Goal: Use online tool/utility: Use online tool/utility

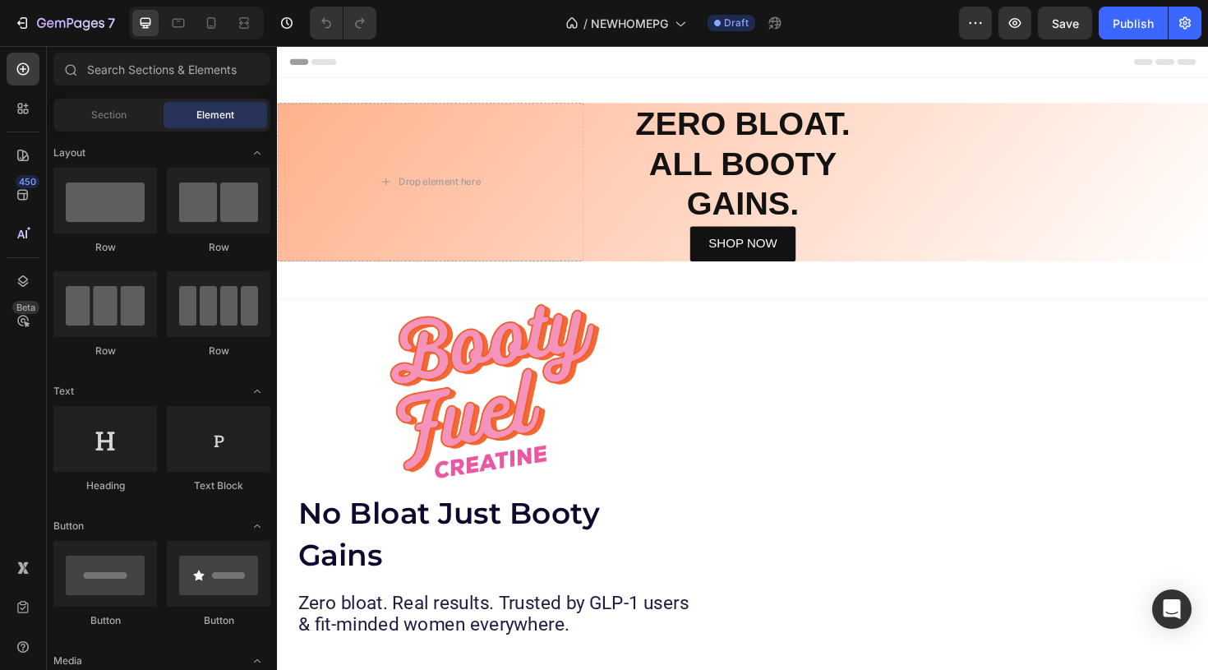
click at [648, 385] on div "Drop element here ZERO BLOAT. ALL BOOTY GAINS. Heading SHOP NOW Button Image Ro…" at bounding box center [770, 240] width 986 height 320
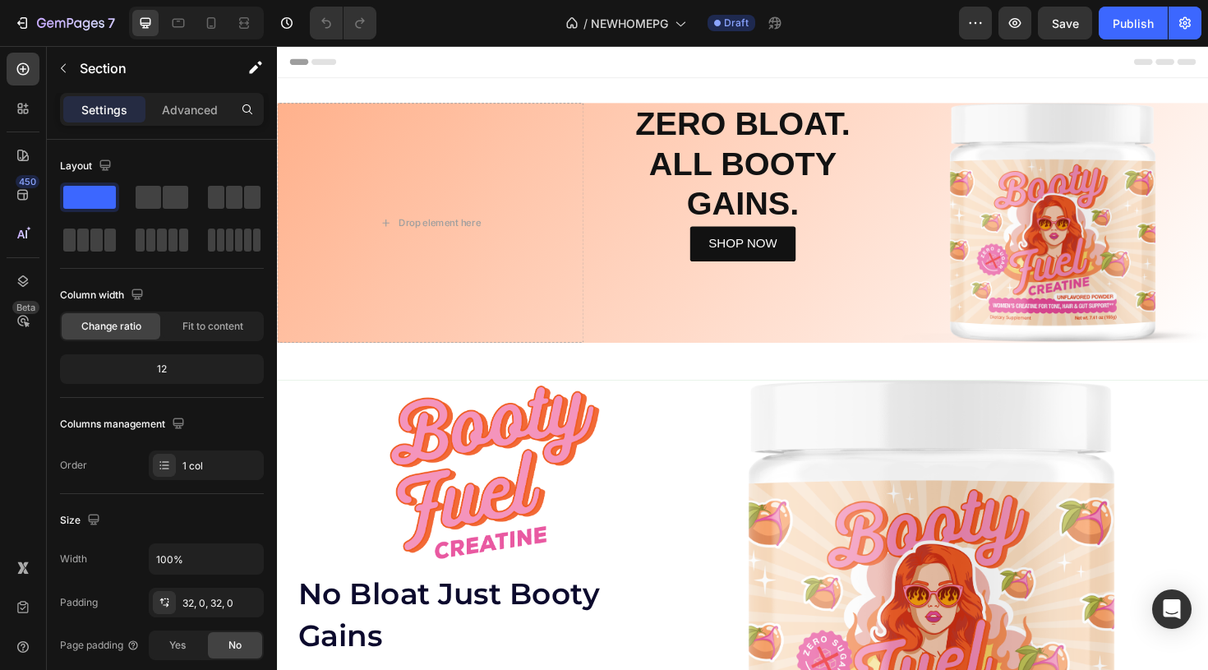
click at [313, 67] on span "Header" at bounding box center [326, 62] width 36 height 16
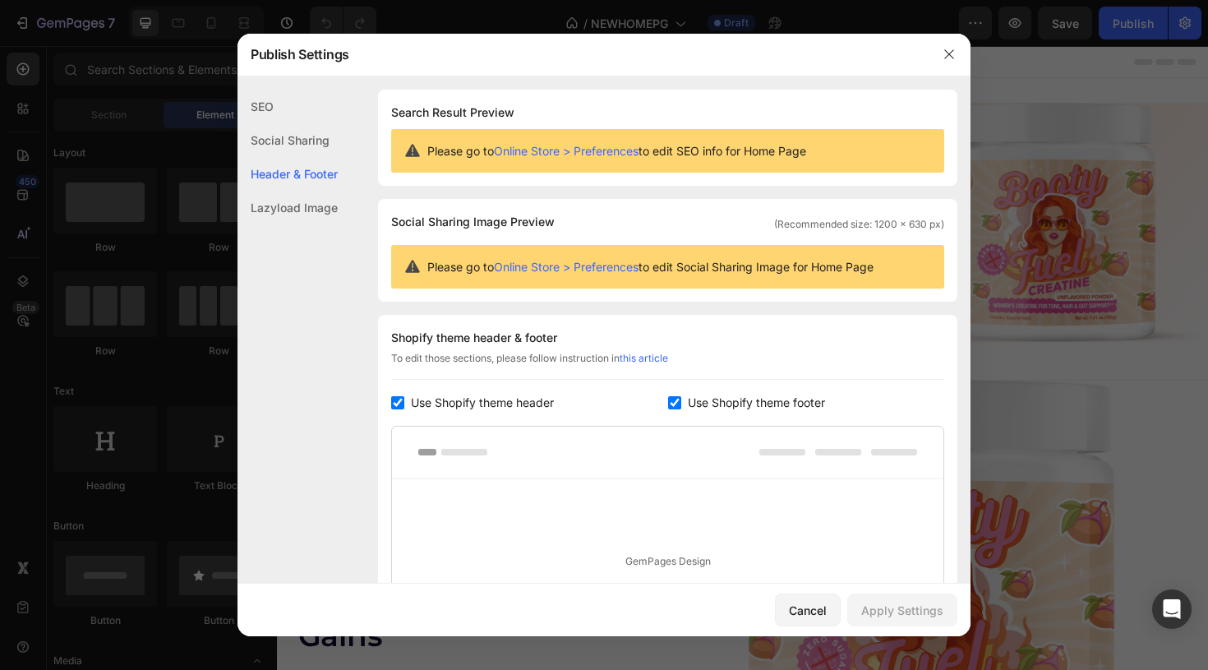
scroll to position [222, 0]
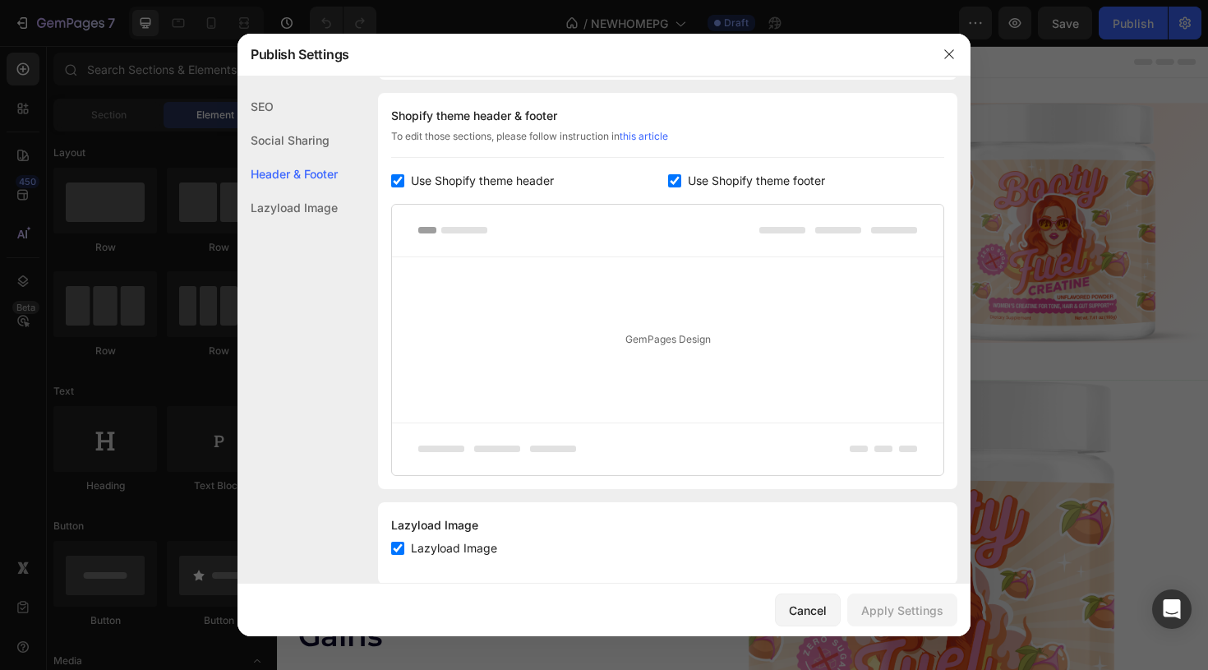
click at [307, 157] on div "Social Sharing" at bounding box center [288, 174] width 100 height 34
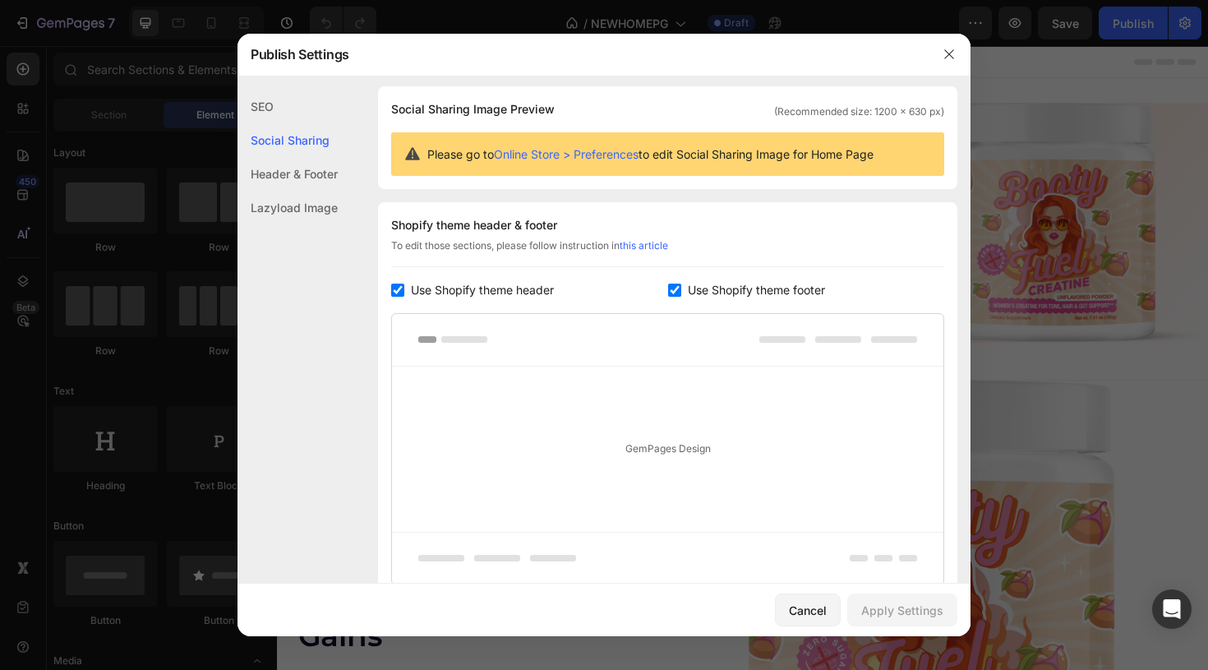
scroll to position [106, 0]
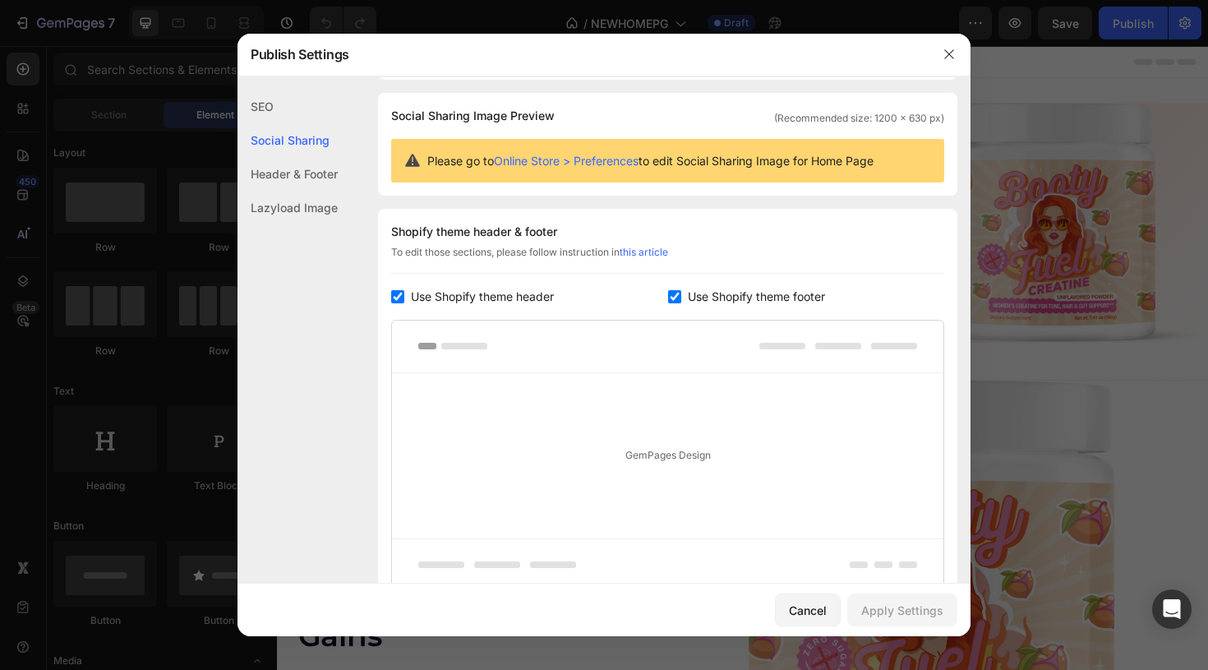
click at [280, 123] on div "SEO" at bounding box center [288, 140] width 100 height 34
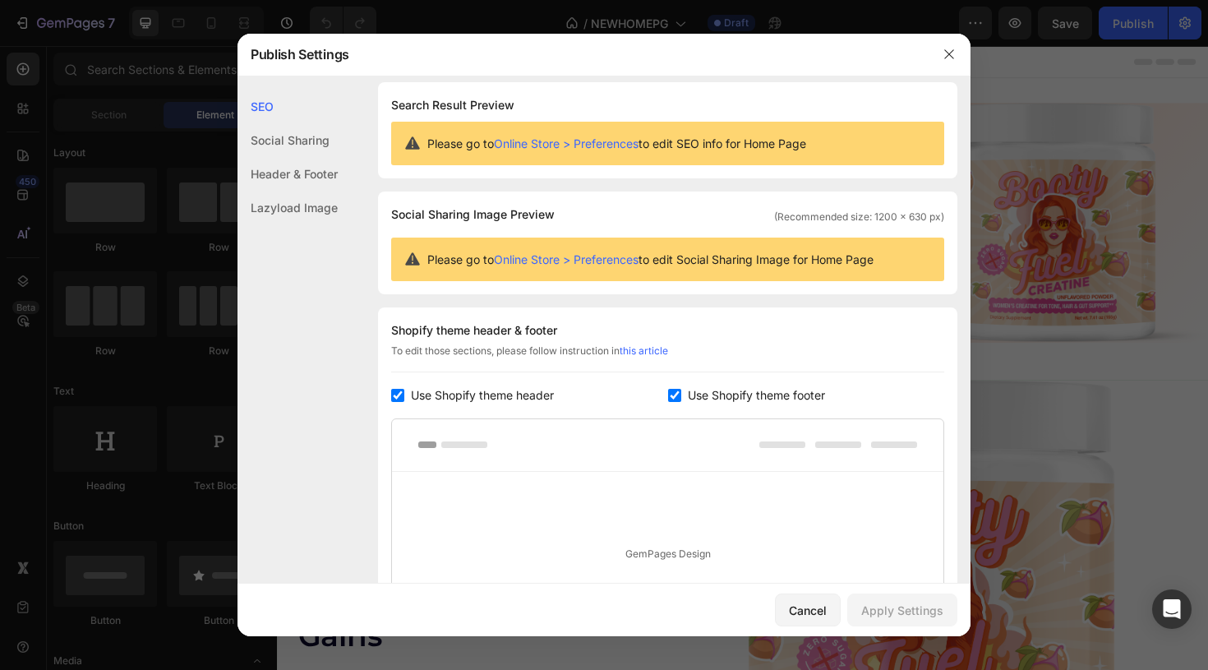
scroll to position [0, 0]
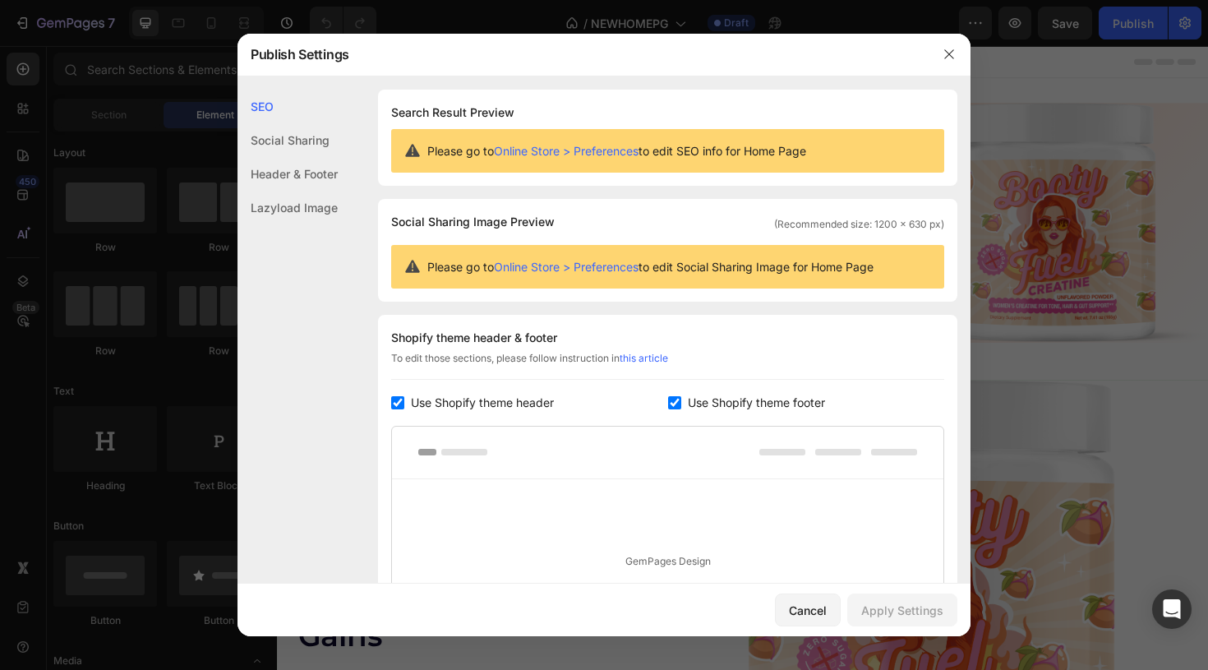
click at [285, 205] on div "Lazyload Image" at bounding box center [288, 208] width 100 height 34
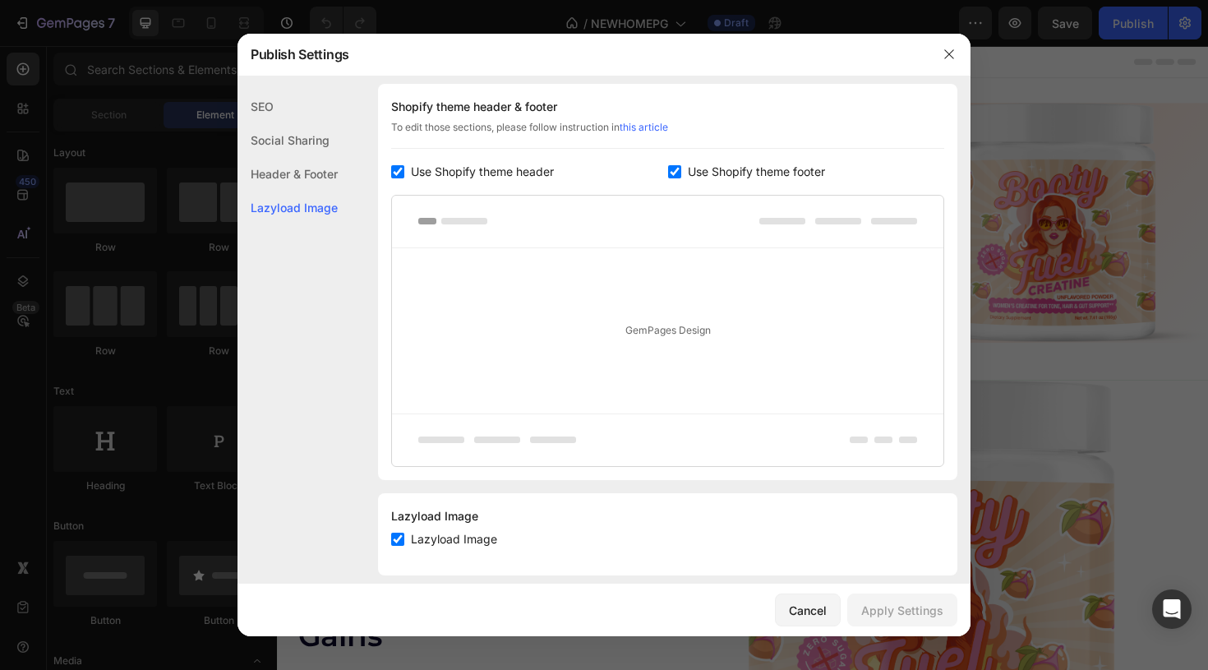
scroll to position [248, 0]
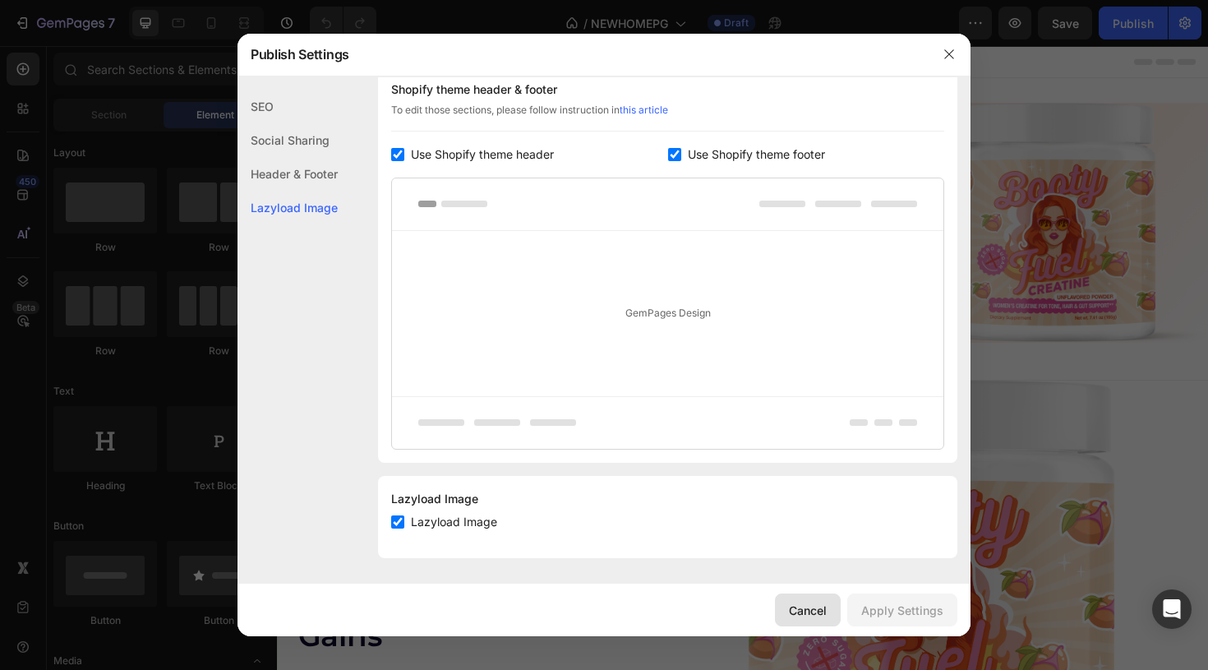
click at [812, 619] on button "Cancel" at bounding box center [808, 609] width 66 height 33
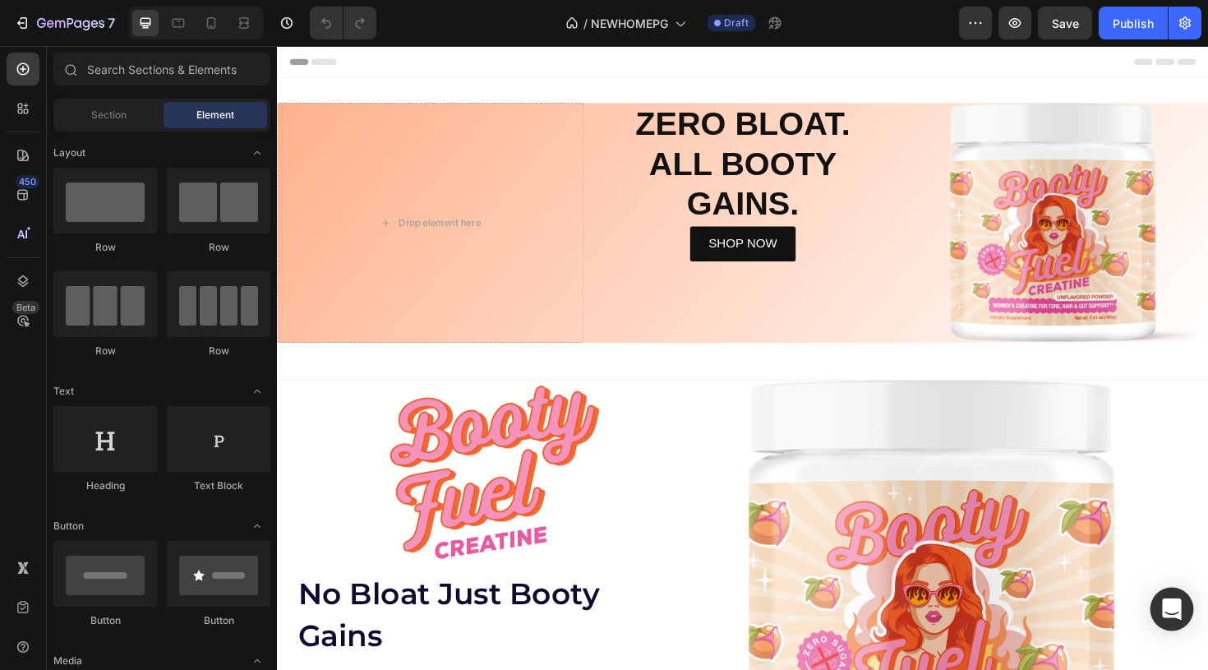
click at [1181, 610] on div "Open Intercom Messenger" at bounding box center [1173, 610] width 44 height 44
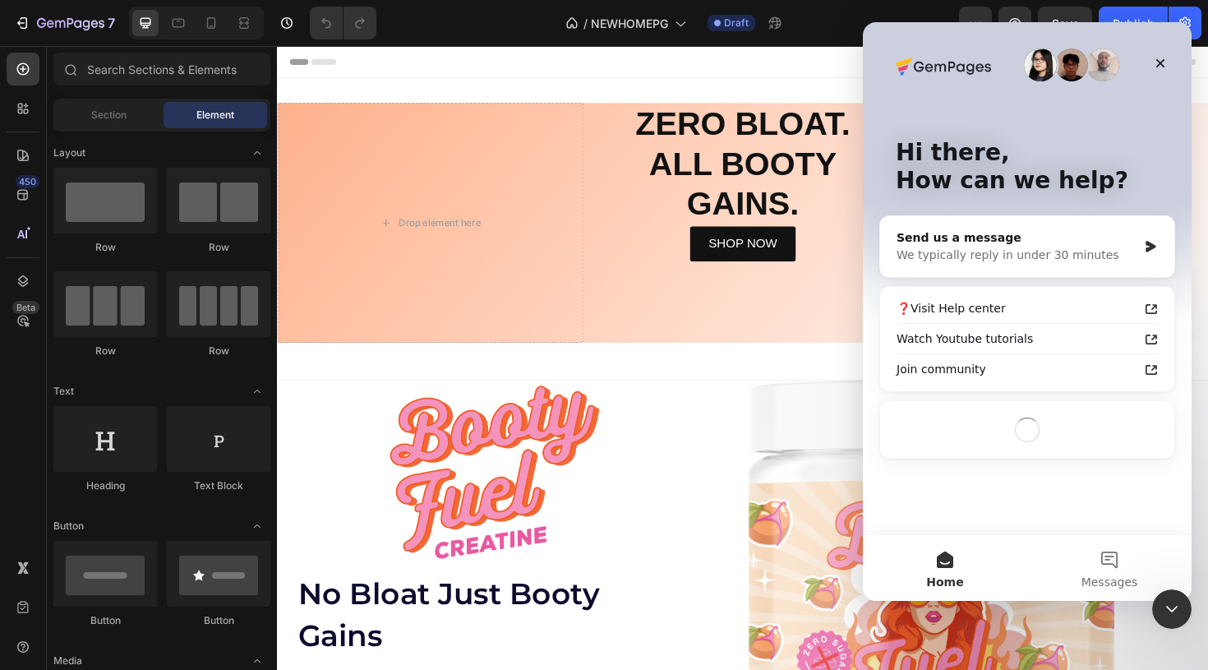
scroll to position [0, 0]
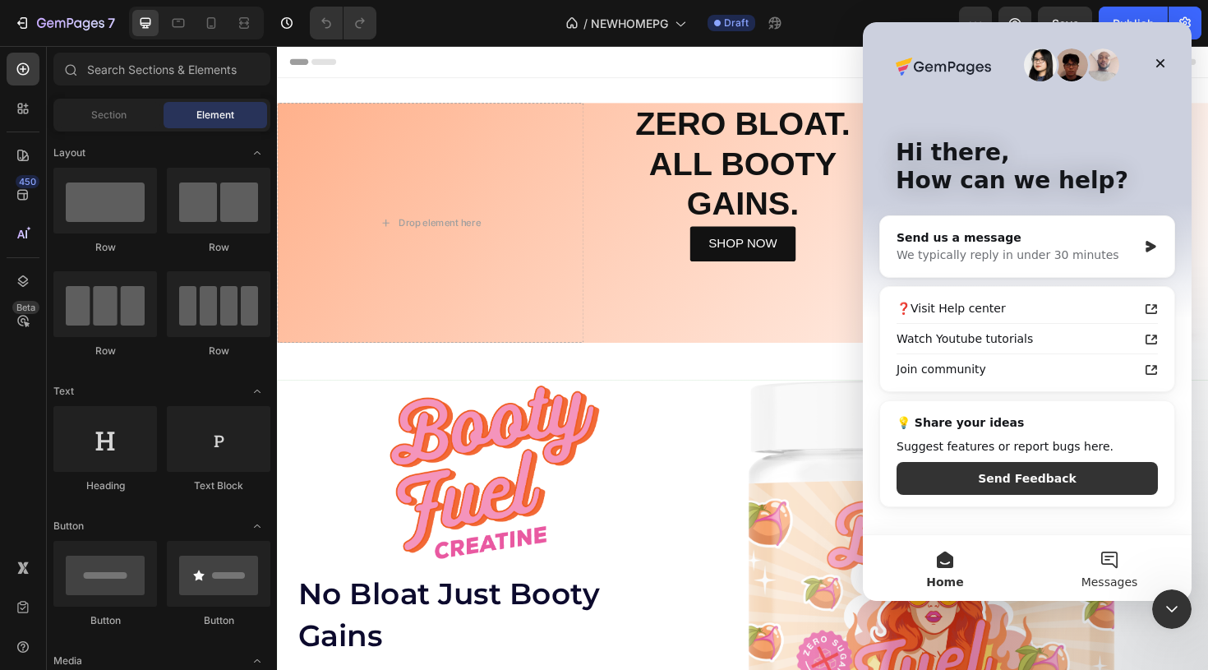
click at [1111, 570] on button "Messages" at bounding box center [1109, 568] width 164 height 66
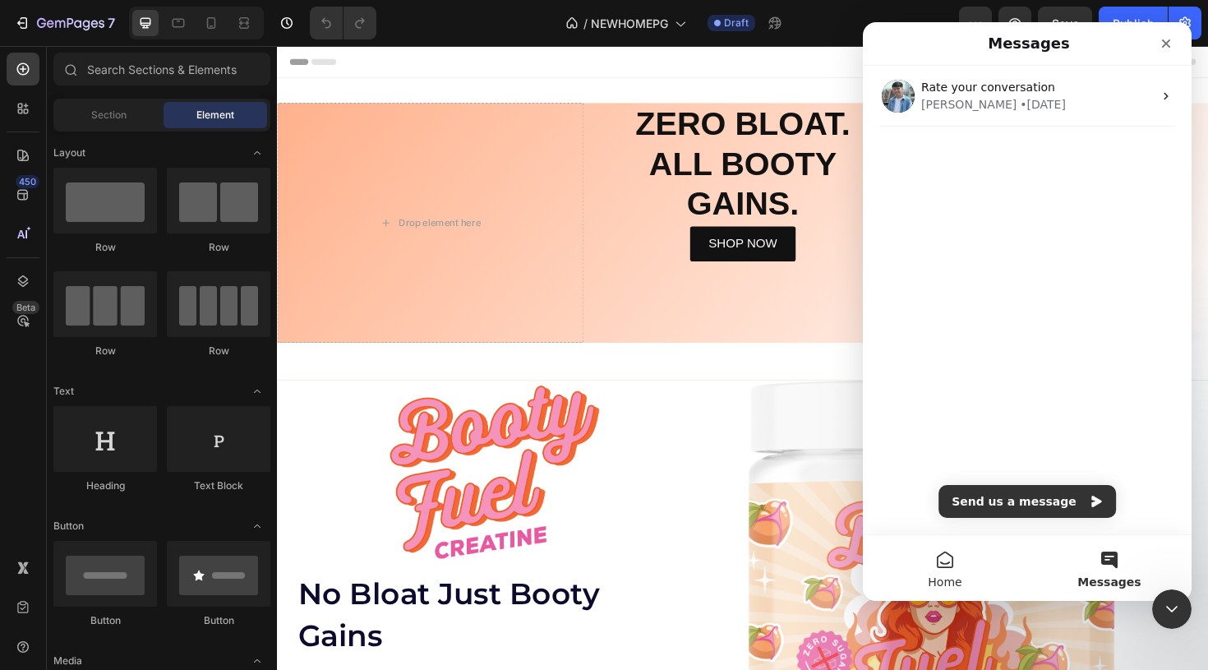
click at [952, 565] on button "Home" at bounding box center [945, 568] width 164 height 66
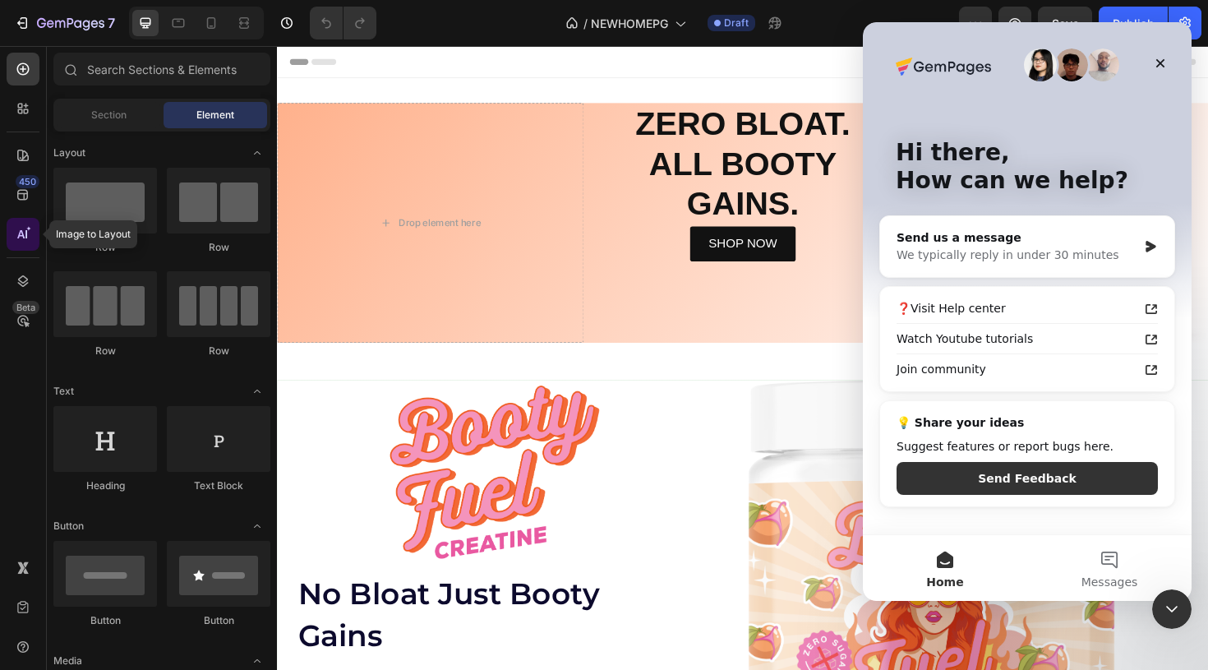
click at [22, 242] on icon at bounding box center [23, 234] width 16 height 16
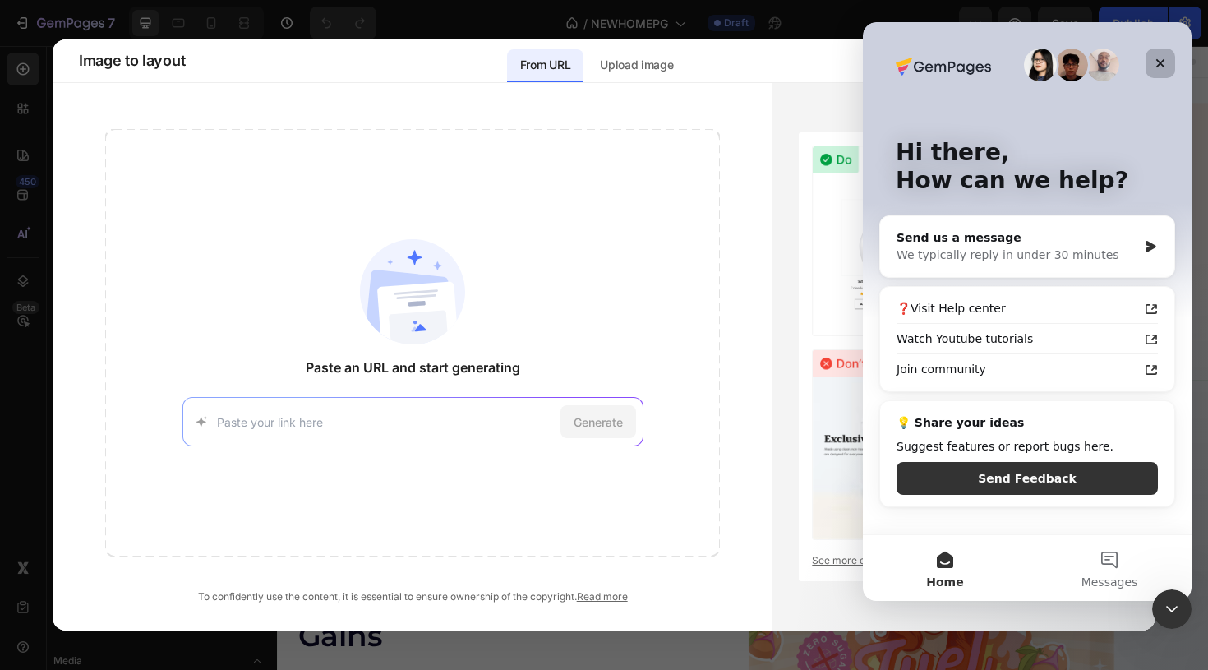
click at [1167, 61] on div "Close" at bounding box center [1161, 63] width 30 height 30
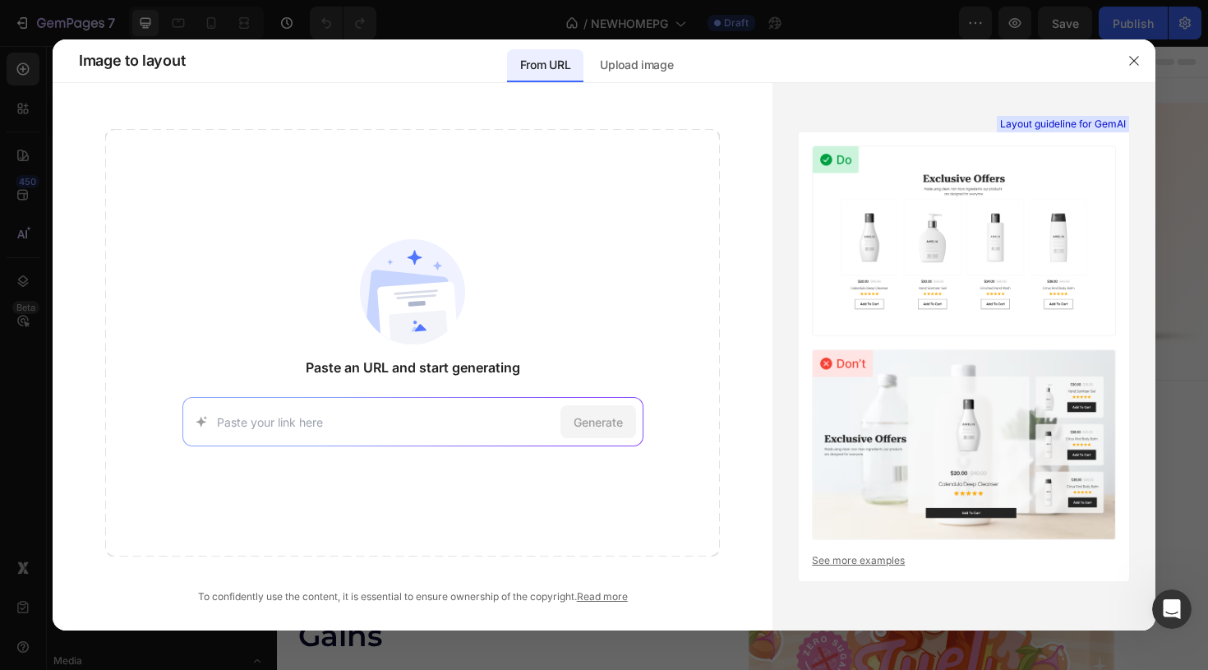
click at [322, 421] on input at bounding box center [385, 421] width 337 height 17
paste input "https://primalqueen.com/?tw_source=google&tw_adid=765565948503&tw_campaign=2276…"
type input "https://primalqueen.com/?tw_source=google&tw_adid=765565948503&tw_campaign=2276…"
click at [585, 427] on span "Generate" at bounding box center [598, 421] width 49 height 17
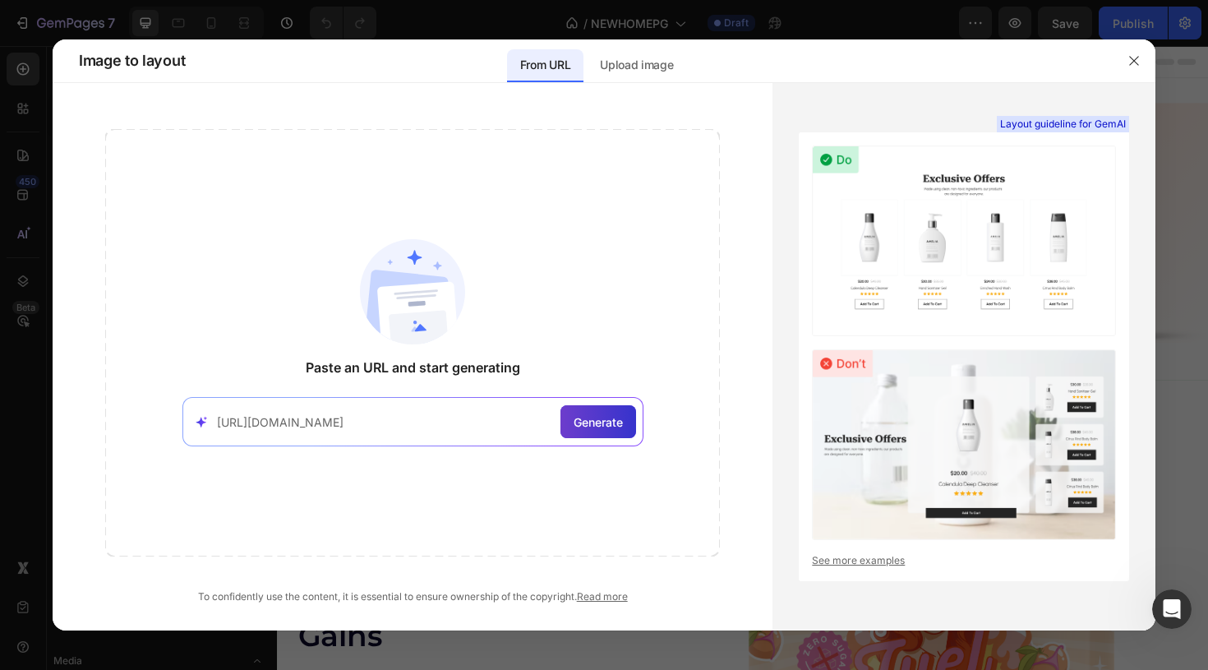
scroll to position [0, 0]
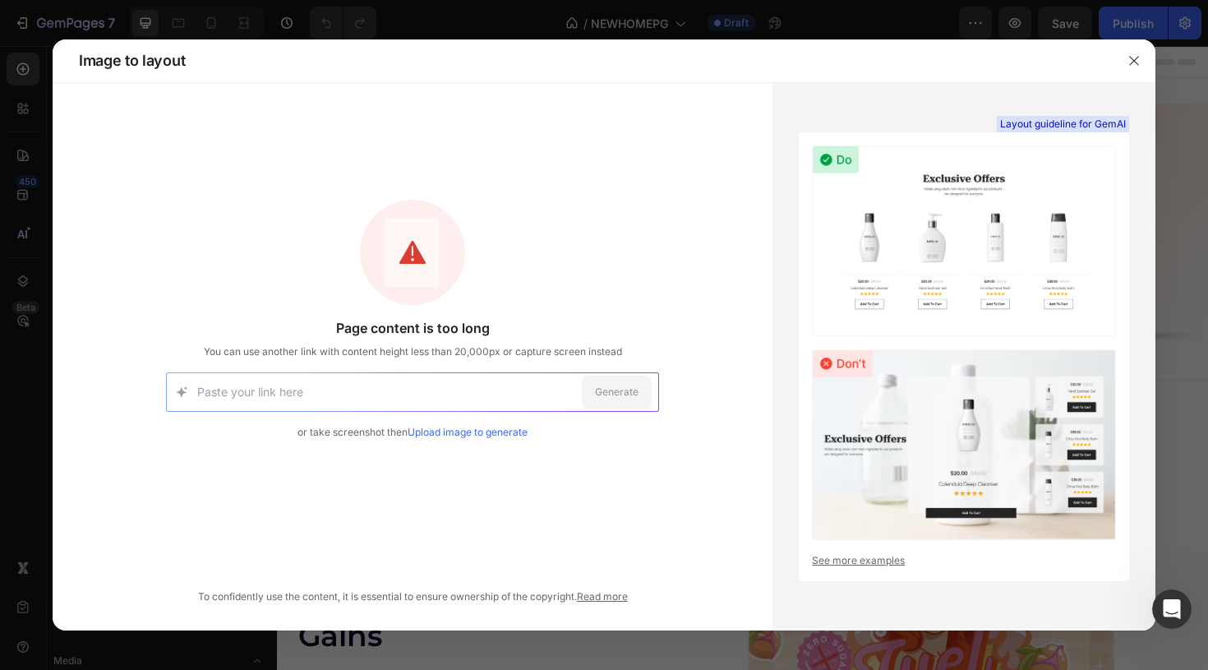
click at [468, 432] on link "Upload image to generate" at bounding box center [468, 432] width 120 height 12
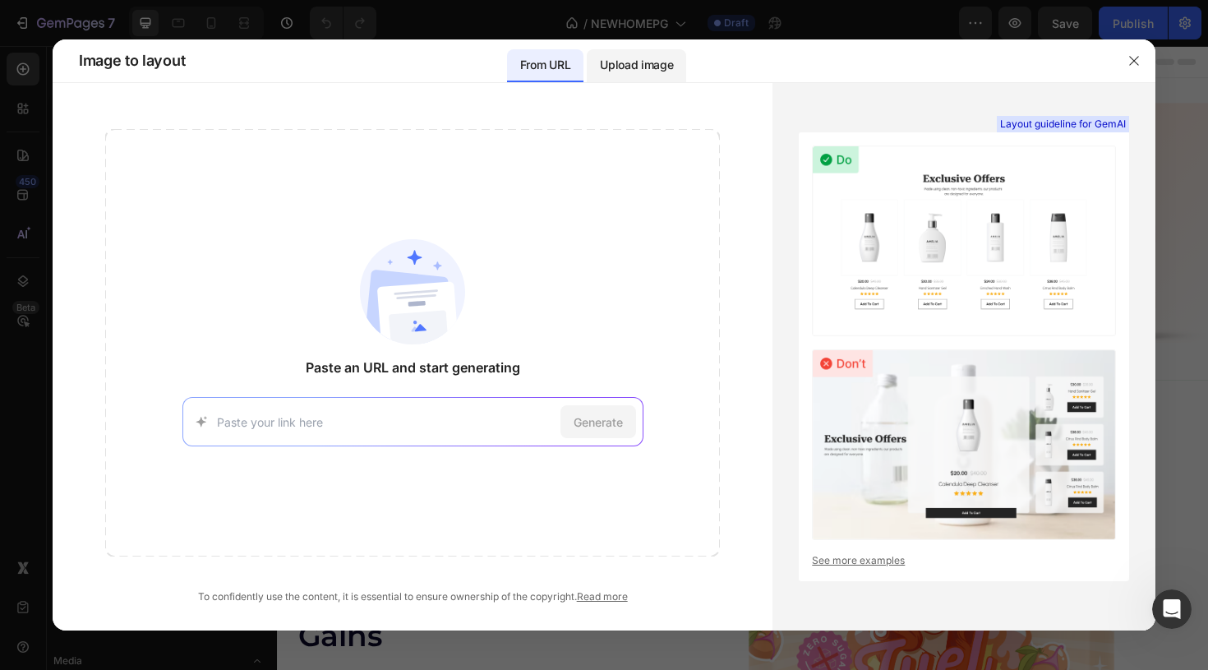
click at [633, 70] on p "Upload image" at bounding box center [636, 65] width 73 height 20
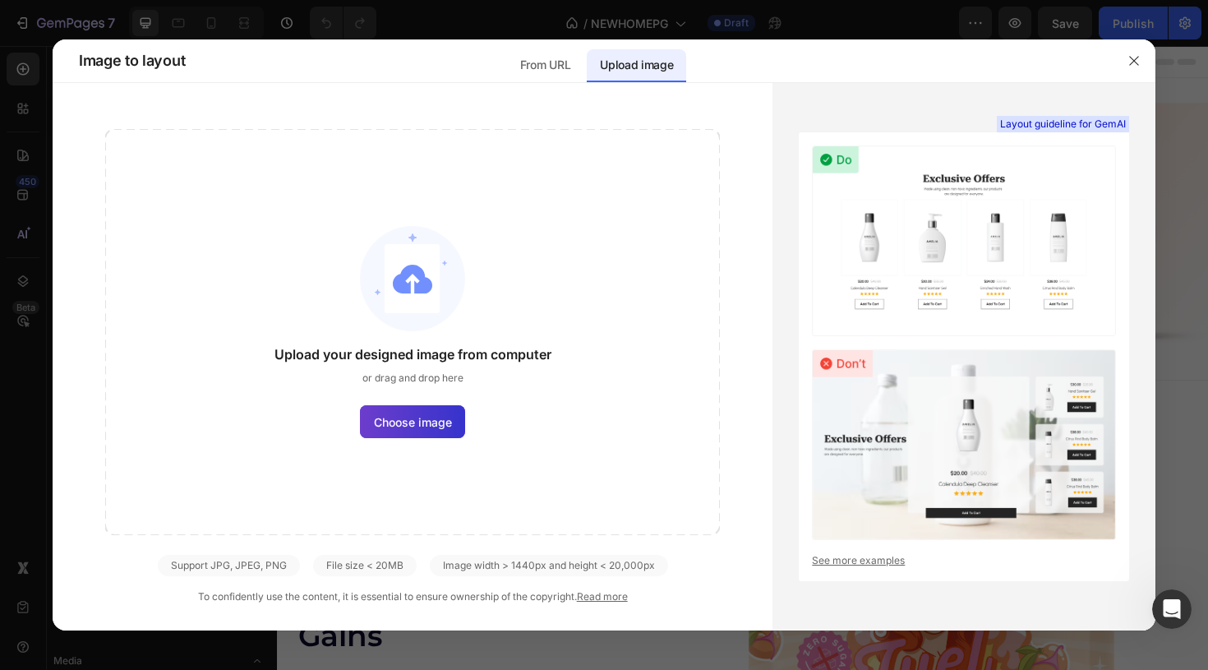
click at [413, 419] on span "Choose image" at bounding box center [413, 421] width 78 height 17
click at [0, 0] on input "Choose image" at bounding box center [0, 0] width 0 height 0
click at [1132, 63] on icon "button" at bounding box center [1134, 60] width 13 height 13
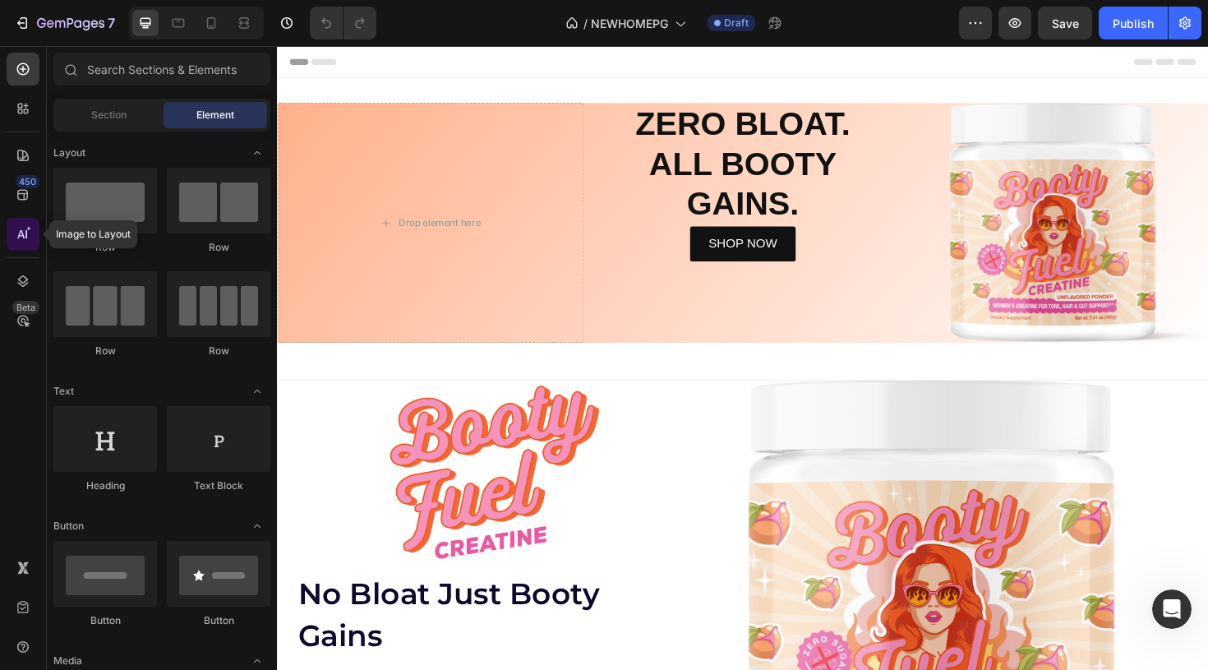
click at [26, 231] on icon at bounding box center [28, 228] width 5 height 5
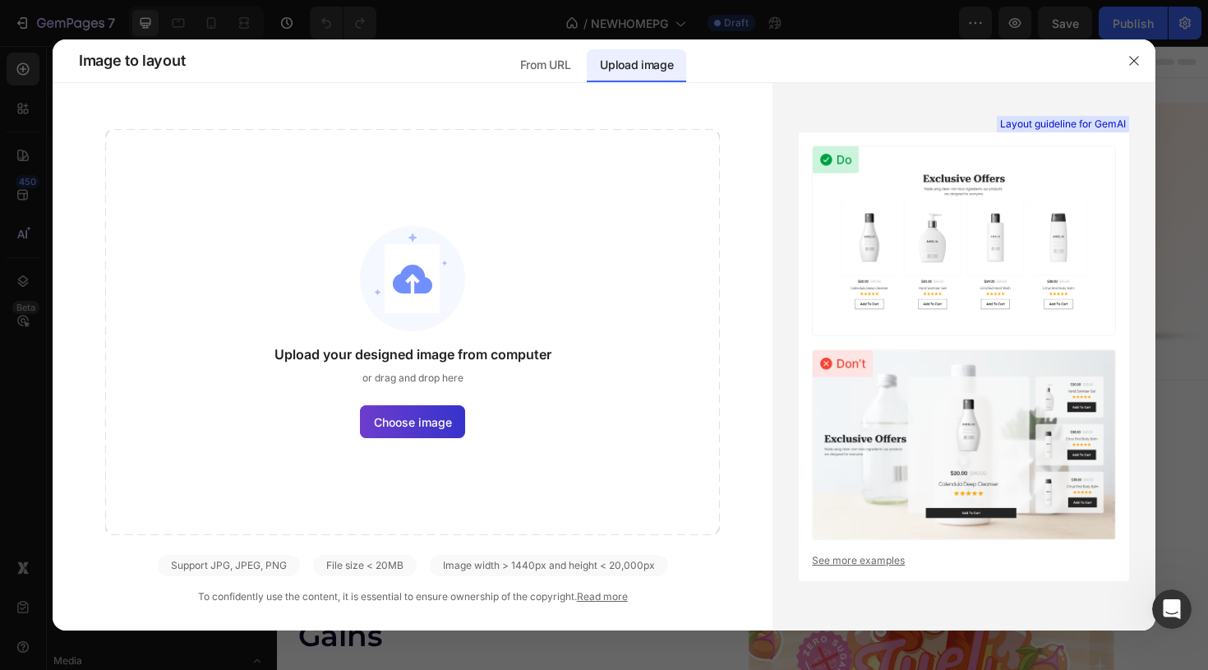
click at [413, 434] on label "Choose image" at bounding box center [412, 421] width 105 height 33
click at [0, 0] on input "Choose image" at bounding box center [0, 0] width 0 height 0
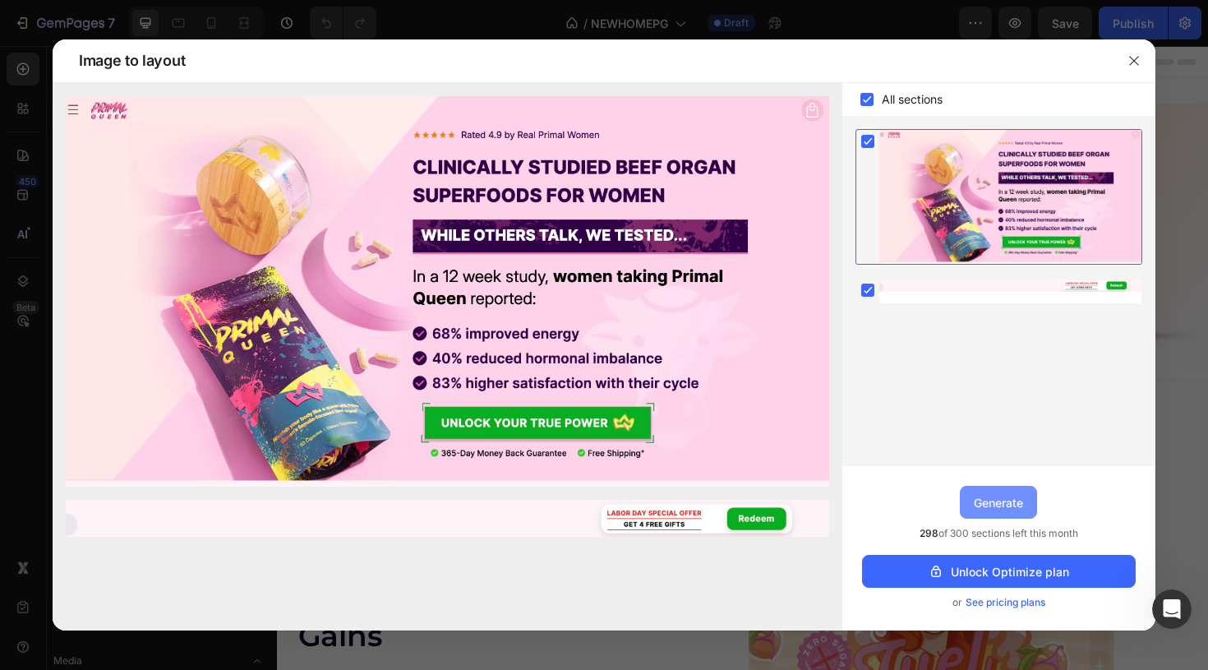
click at [989, 513] on button "Generate" at bounding box center [998, 502] width 77 height 33
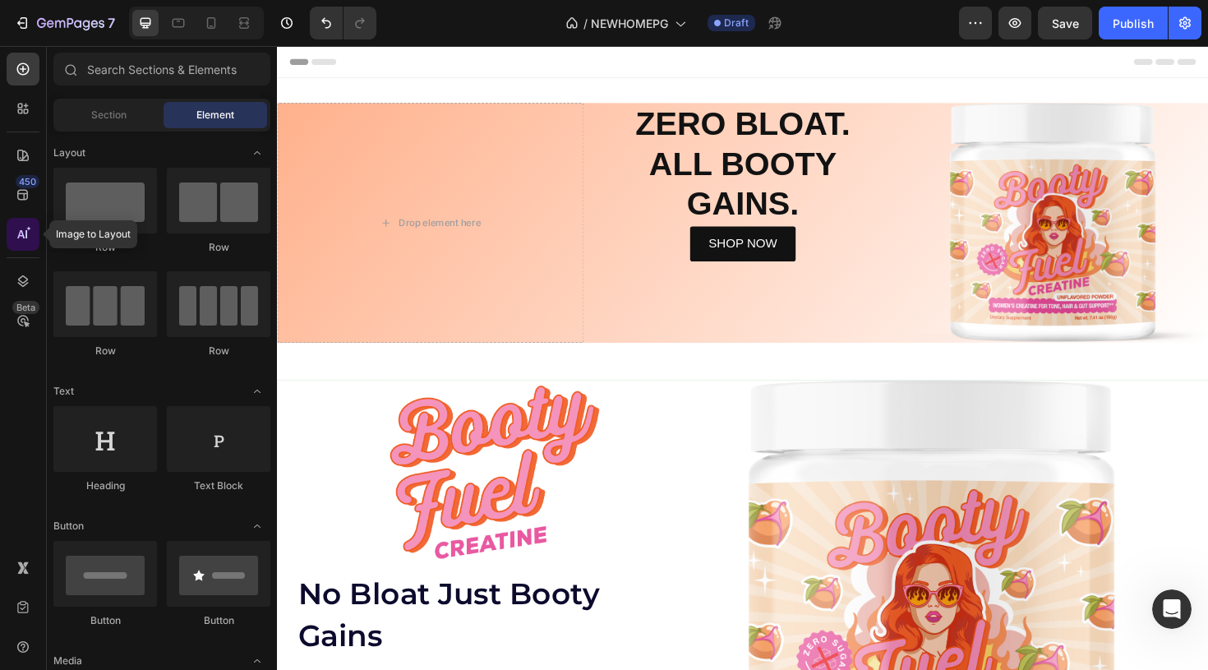
click at [15, 242] on div at bounding box center [23, 234] width 33 height 33
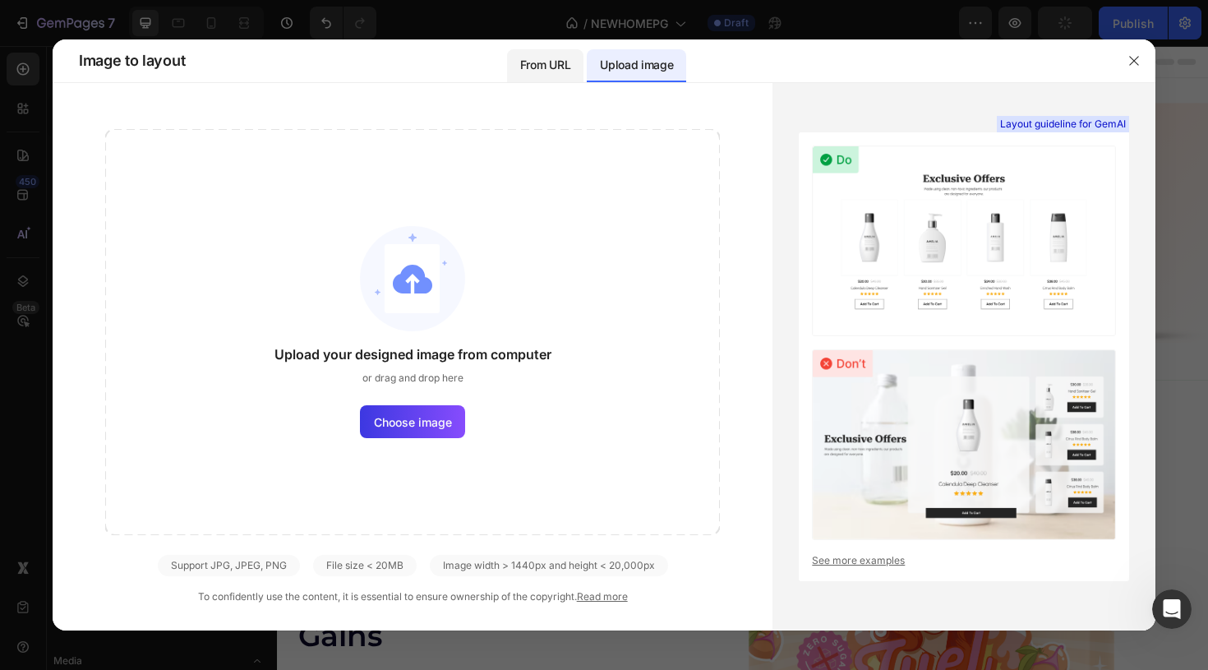
click at [542, 80] on div "From URL" at bounding box center [545, 65] width 76 height 33
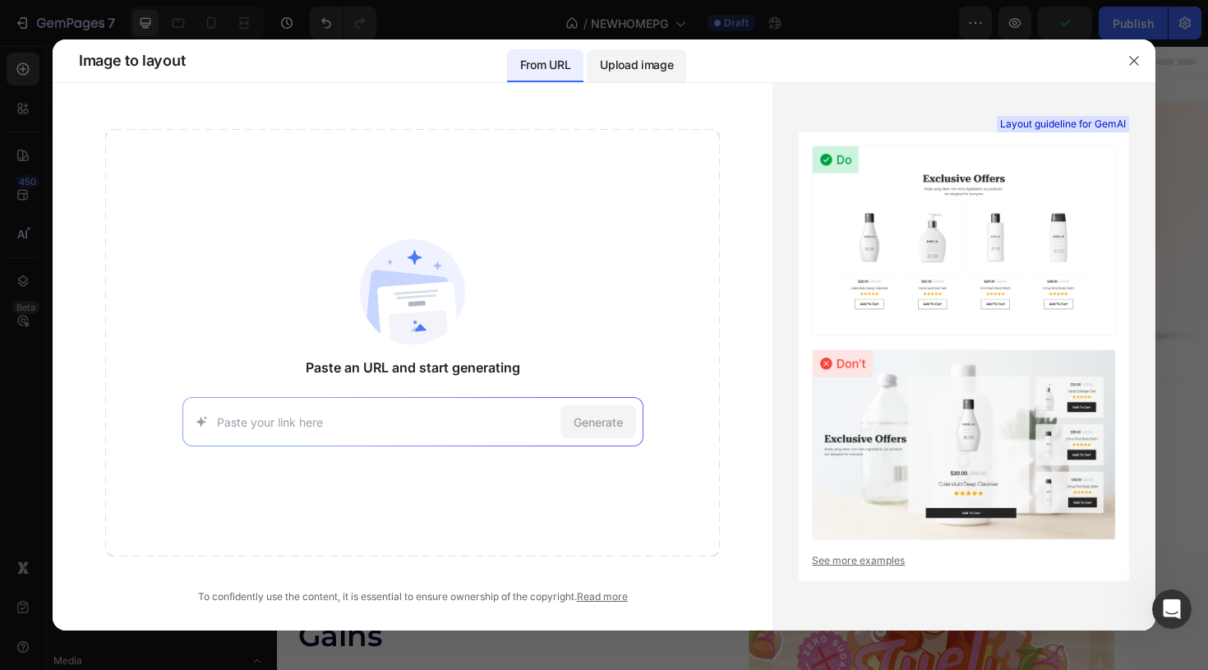
click at [659, 65] on p "Upload image" at bounding box center [636, 65] width 73 height 20
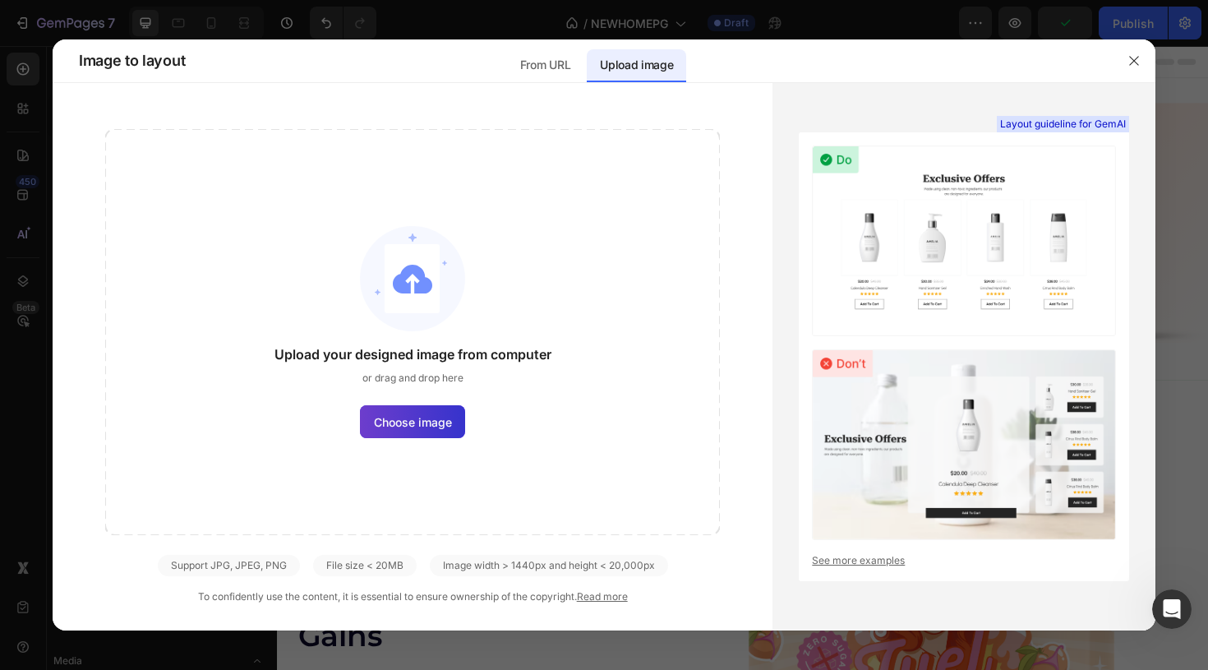
click at [417, 433] on label "Choose image" at bounding box center [412, 421] width 105 height 33
click at [0, 0] on input "Choose image" at bounding box center [0, 0] width 0 height 0
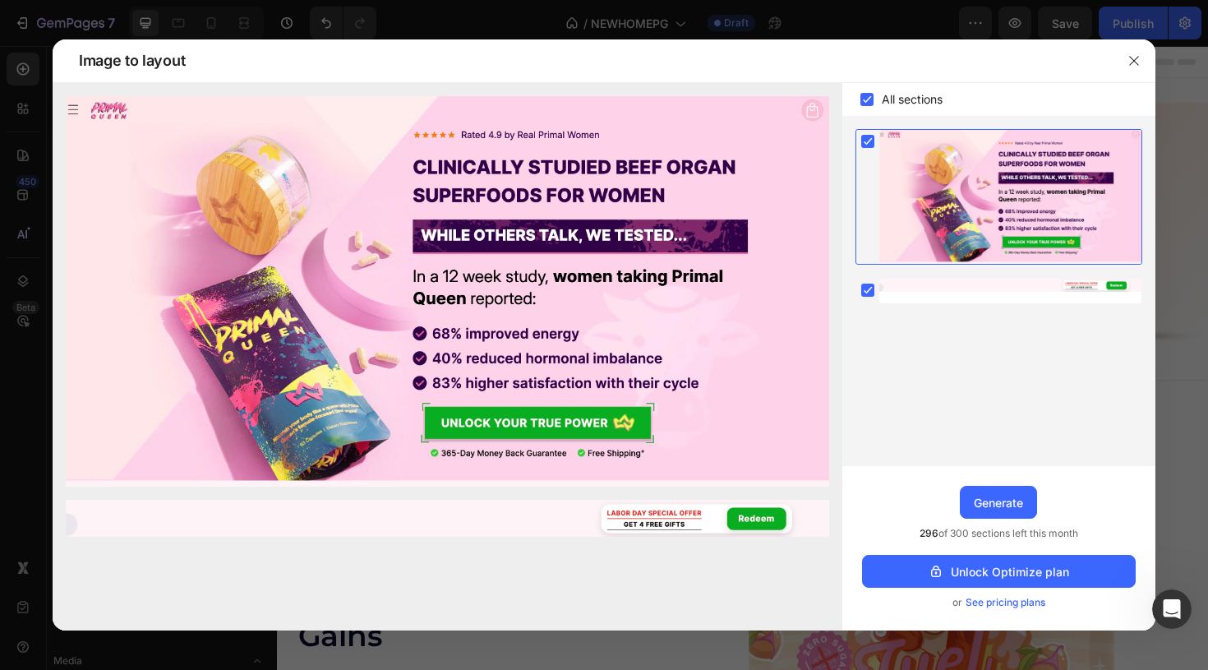
click at [863, 99] on rect at bounding box center [866, 99] width 13 height 13
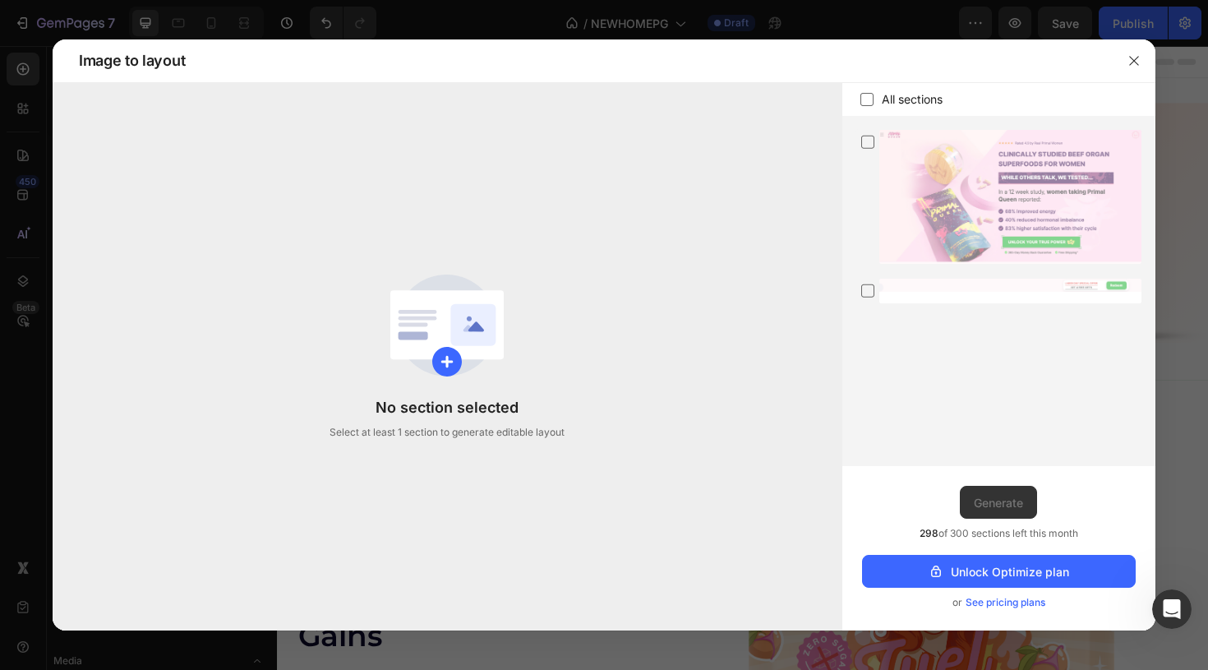
click at [863, 99] on icon at bounding box center [867, 99] width 16 height 16
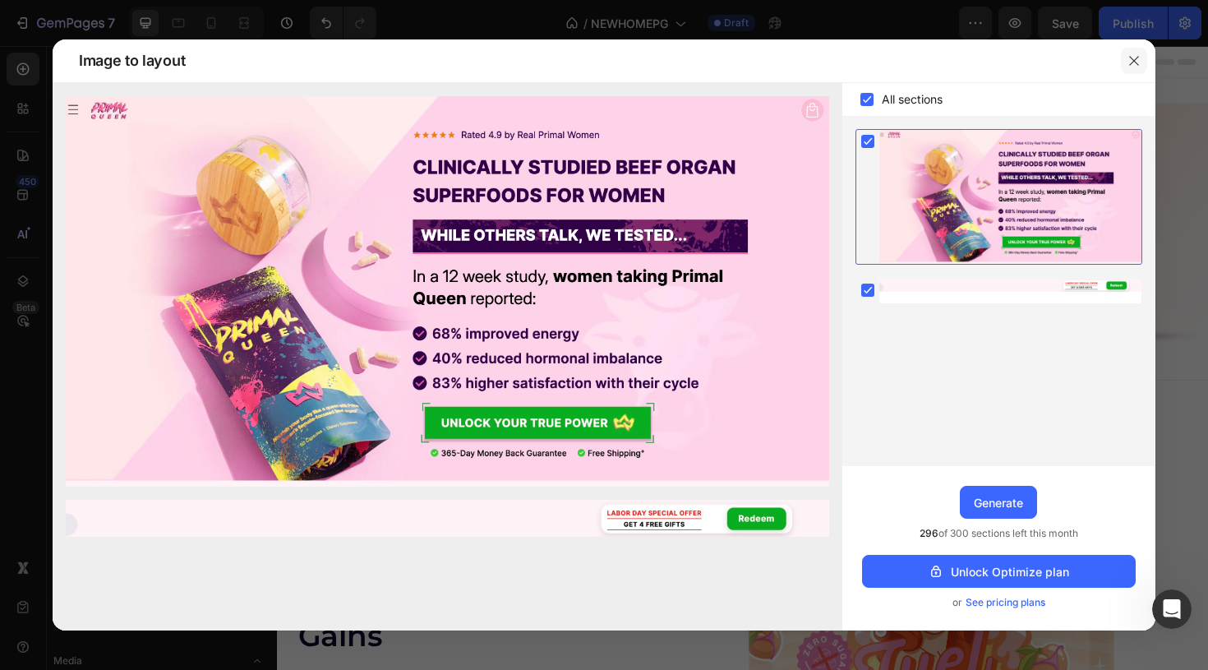
click at [1132, 68] on button "button" at bounding box center [1134, 61] width 26 height 26
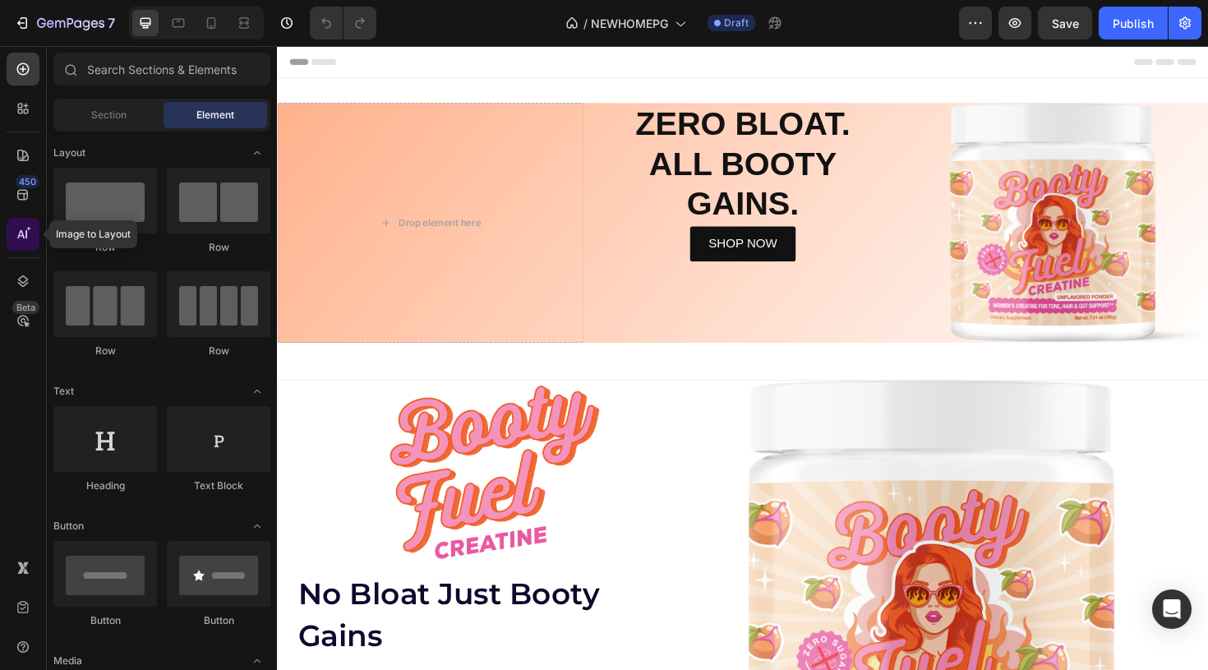
click at [23, 246] on div at bounding box center [23, 234] width 33 height 33
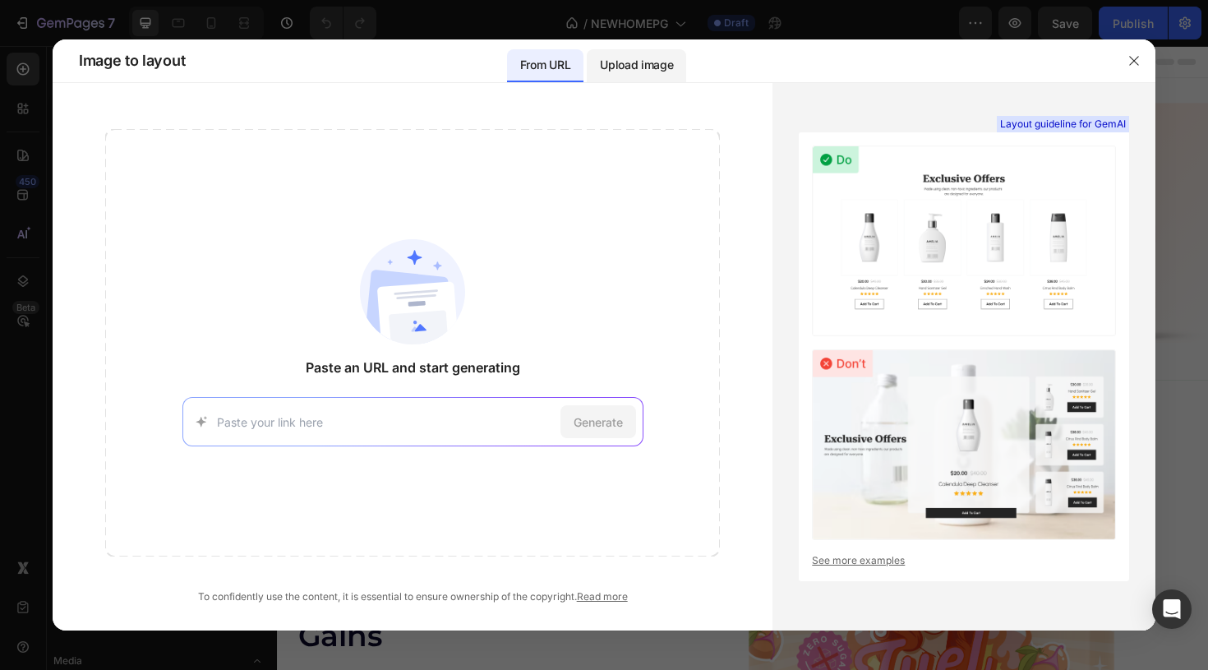
click at [627, 62] on p "Upload image" at bounding box center [636, 65] width 73 height 20
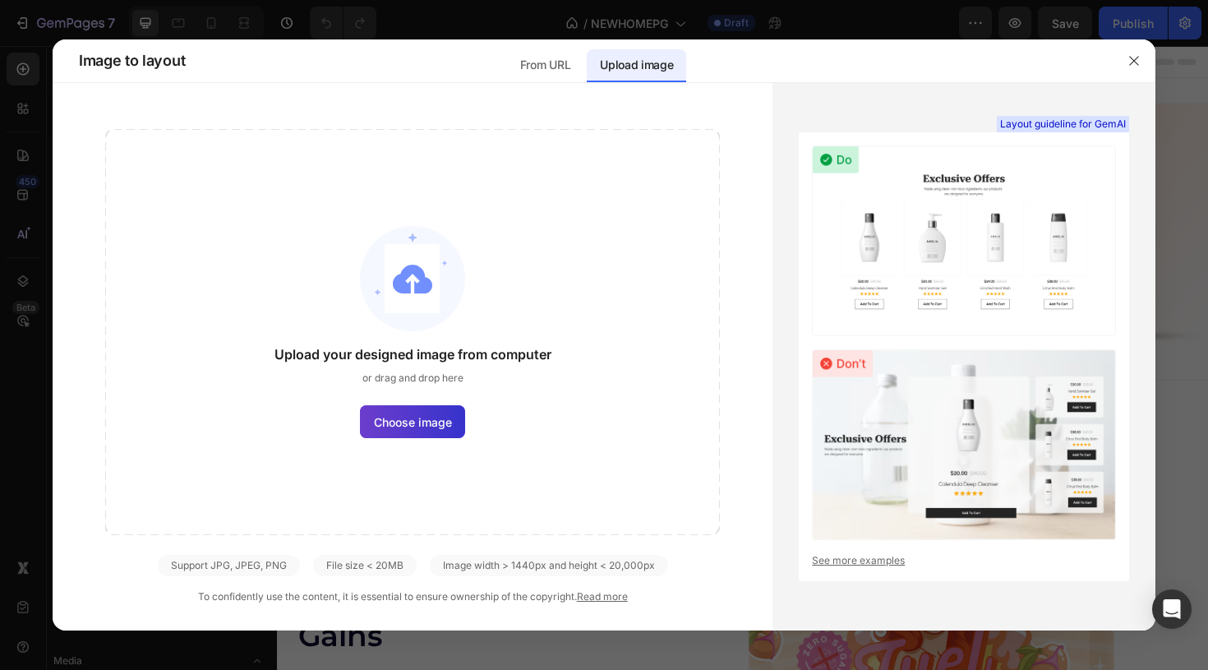
click at [423, 415] on span "Choose image" at bounding box center [413, 421] width 78 height 17
click at [0, 0] on input "Choose image" at bounding box center [0, 0] width 0 height 0
click at [1134, 62] on icon "button" at bounding box center [1133, 60] width 9 height 9
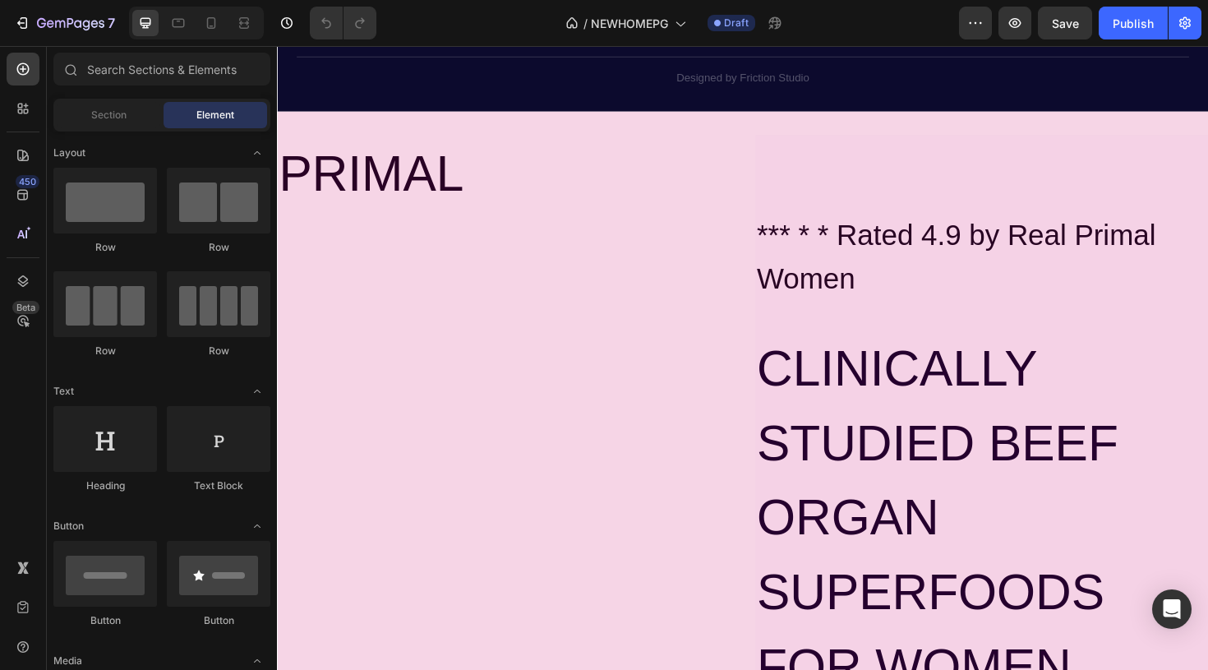
scroll to position [4143, 0]
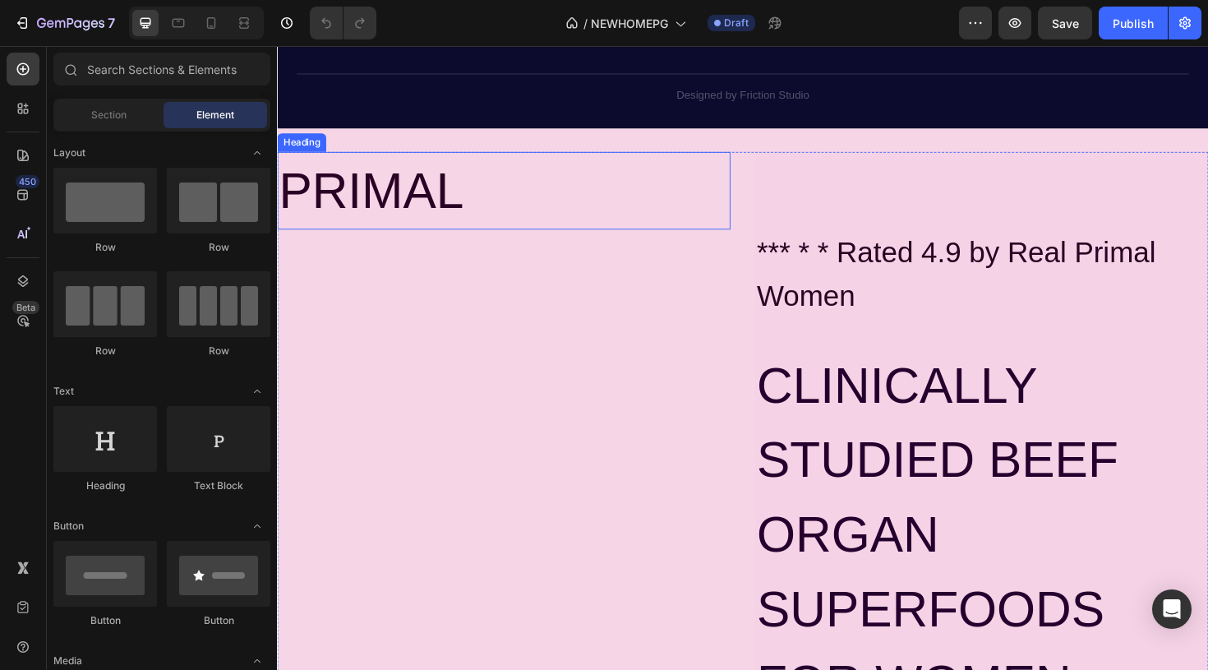
click at [656, 240] on h2 "PRIMAL" at bounding box center [517, 199] width 480 height 82
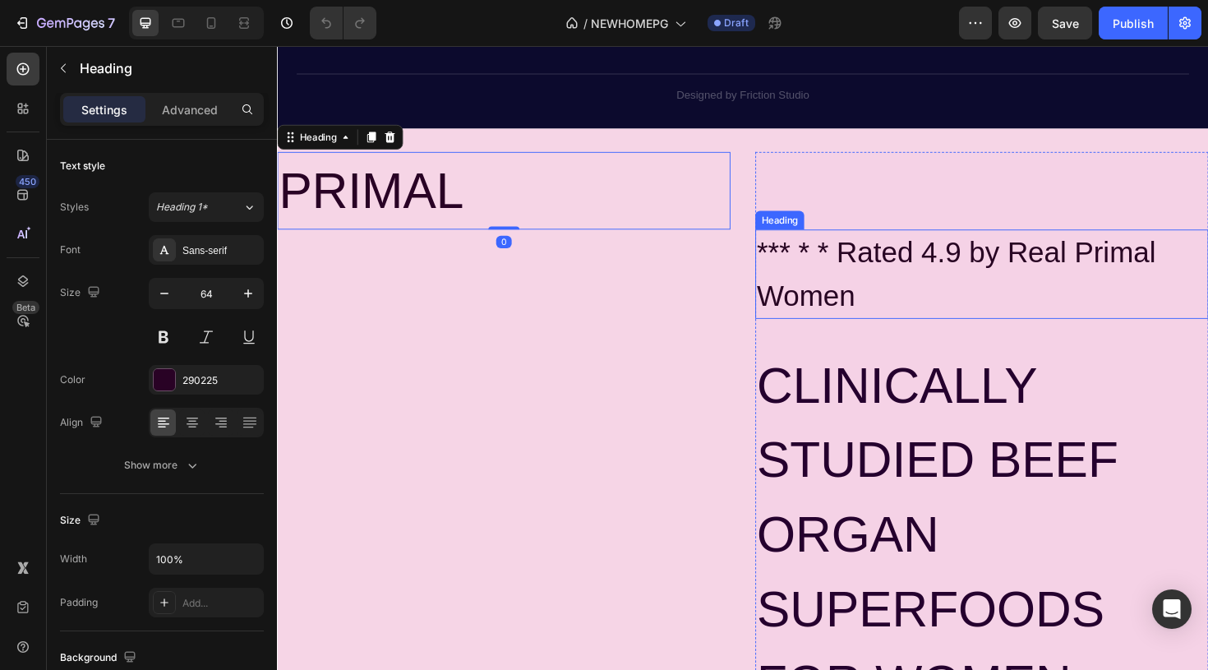
click at [845, 334] on h2 "*** * * Rated 4.9 by Real Primal Women" at bounding box center [1023, 287] width 480 height 95
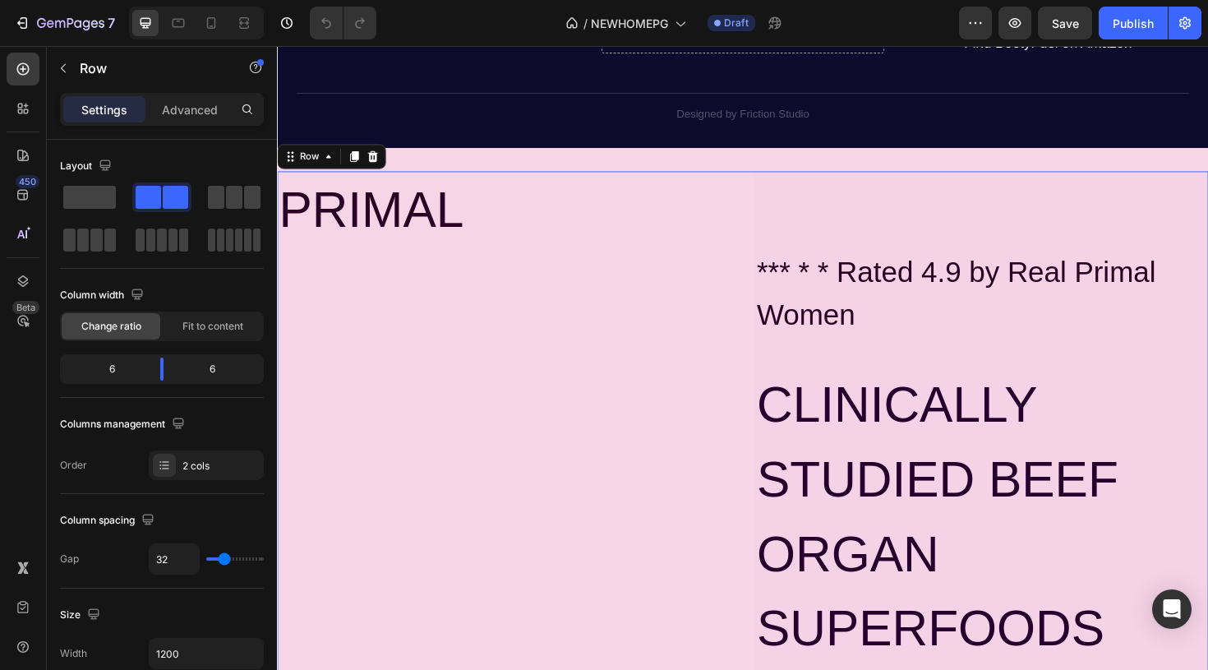
scroll to position [4128, 0]
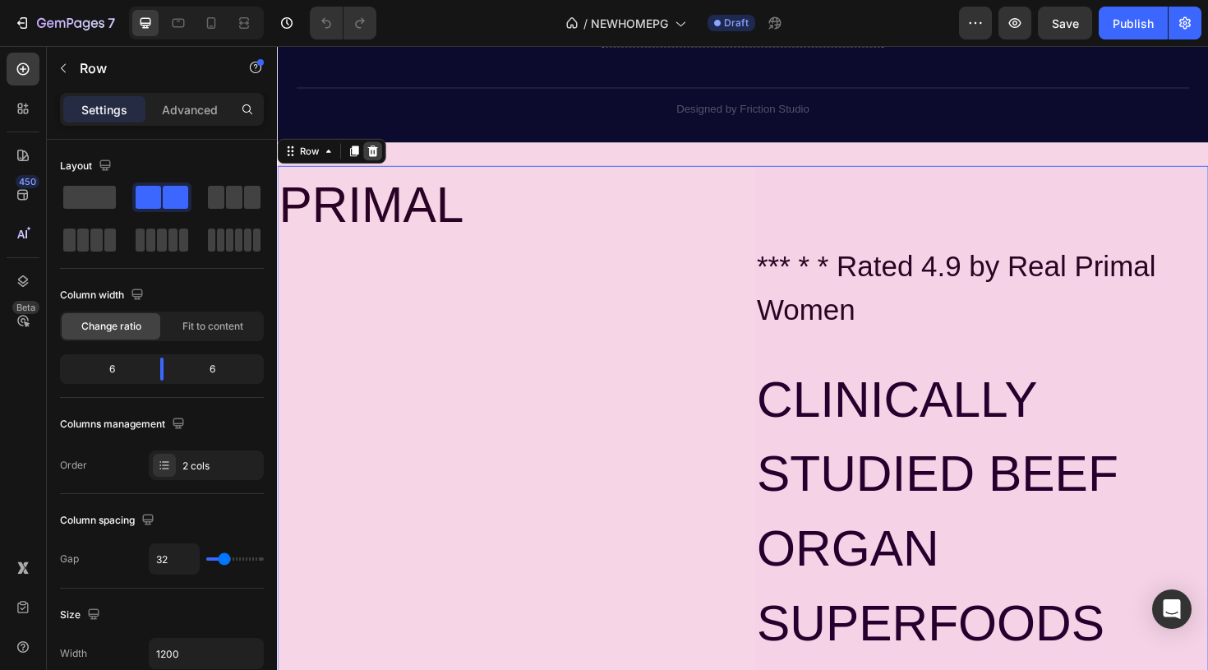
click at [381, 163] on icon at bounding box center [378, 157] width 11 height 12
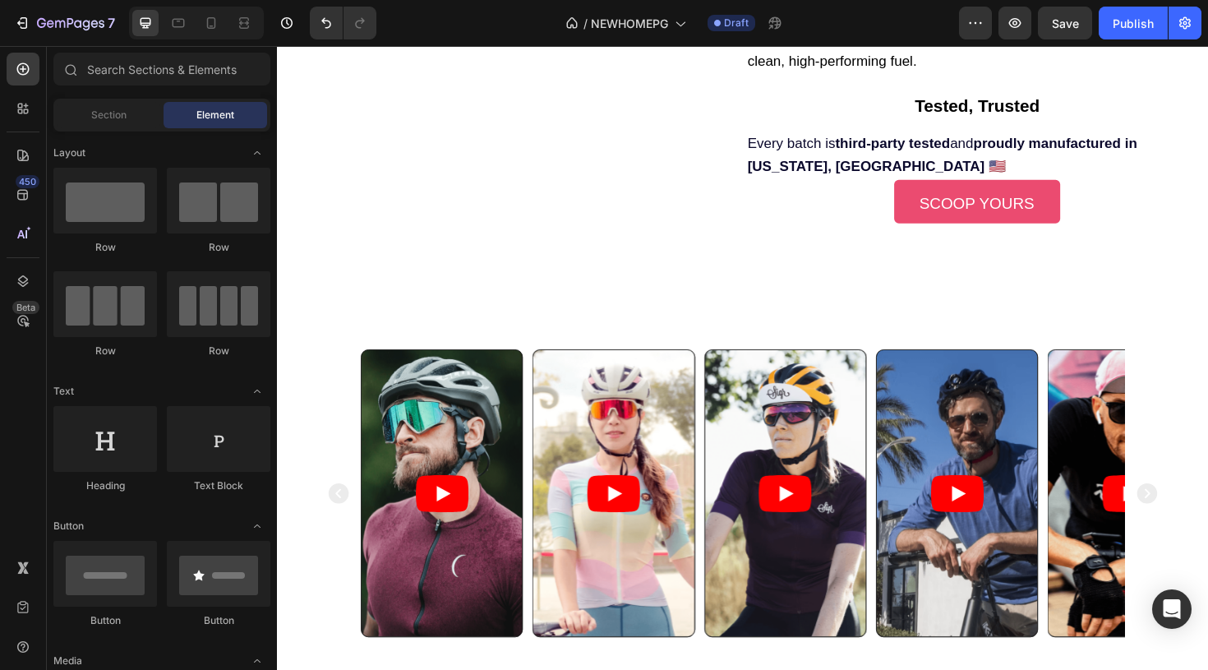
scroll to position [2408, 0]
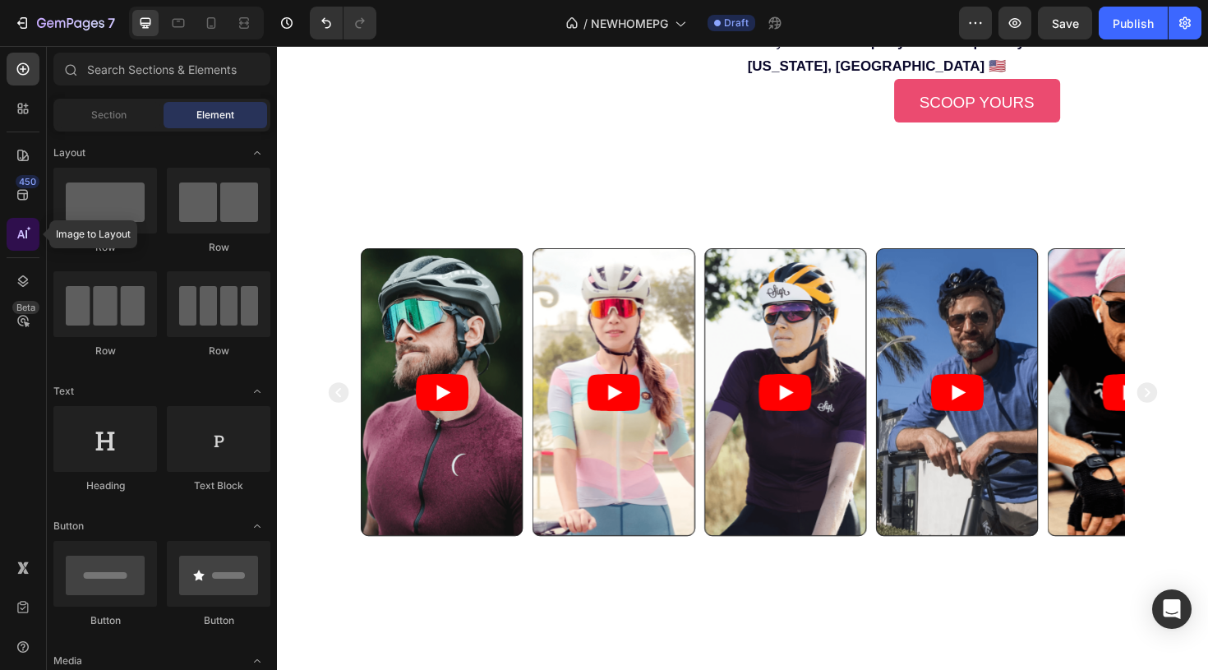
click at [21, 242] on div at bounding box center [23, 234] width 33 height 33
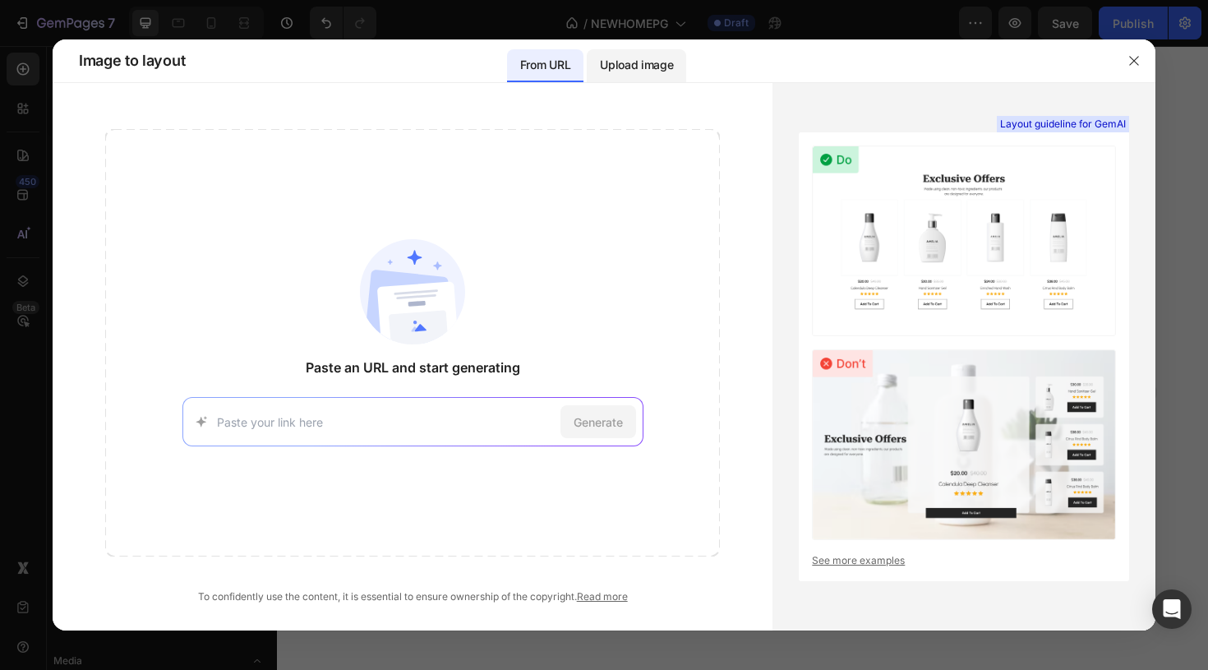
click at [630, 58] on p "Upload image" at bounding box center [636, 65] width 73 height 20
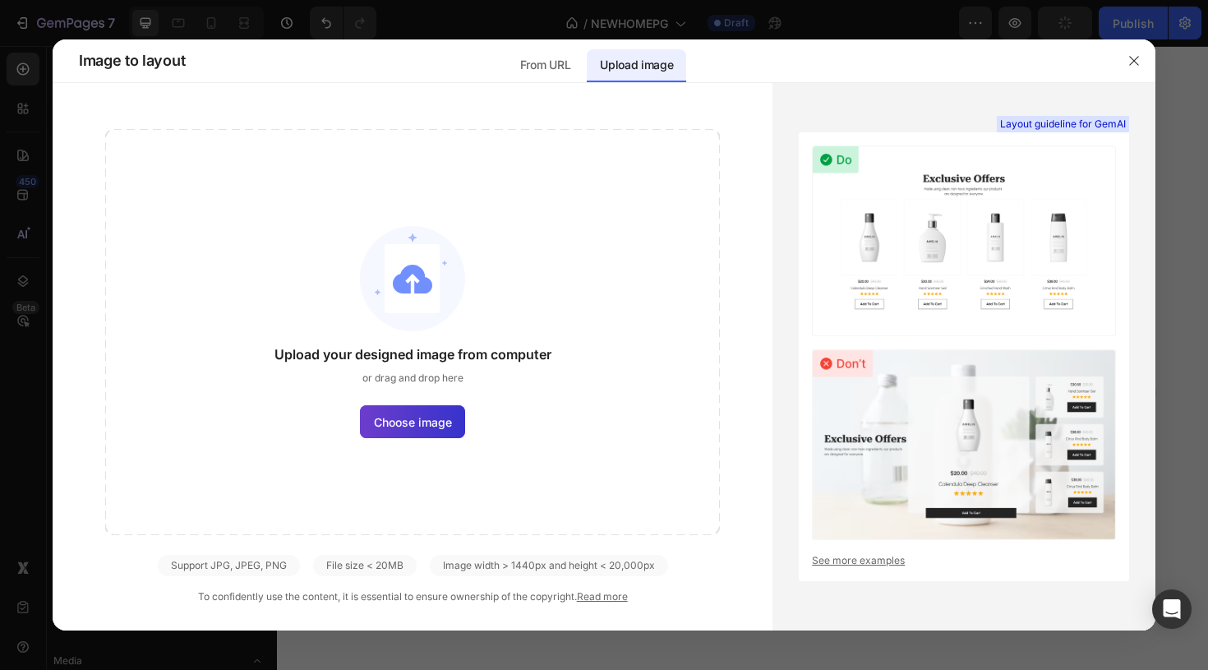
click at [405, 423] on span "Choose image" at bounding box center [413, 421] width 78 height 17
click at [0, 0] on input "Choose image" at bounding box center [0, 0] width 0 height 0
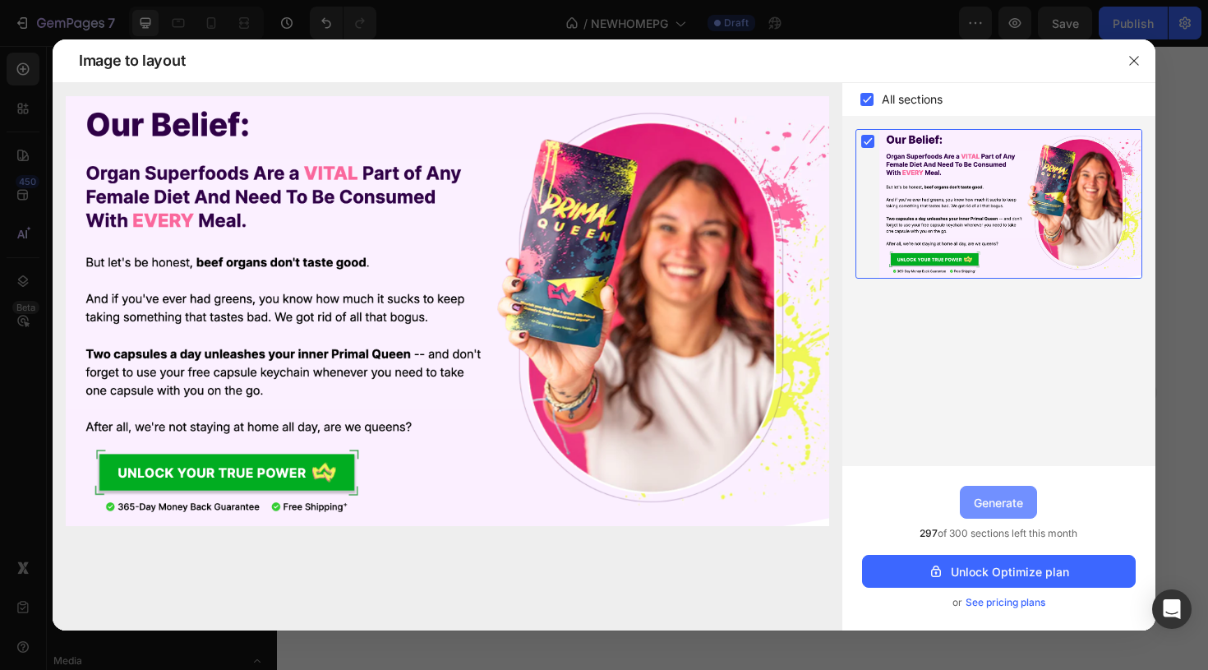
click at [990, 502] on div "Generate" at bounding box center [998, 502] width 49 height 17
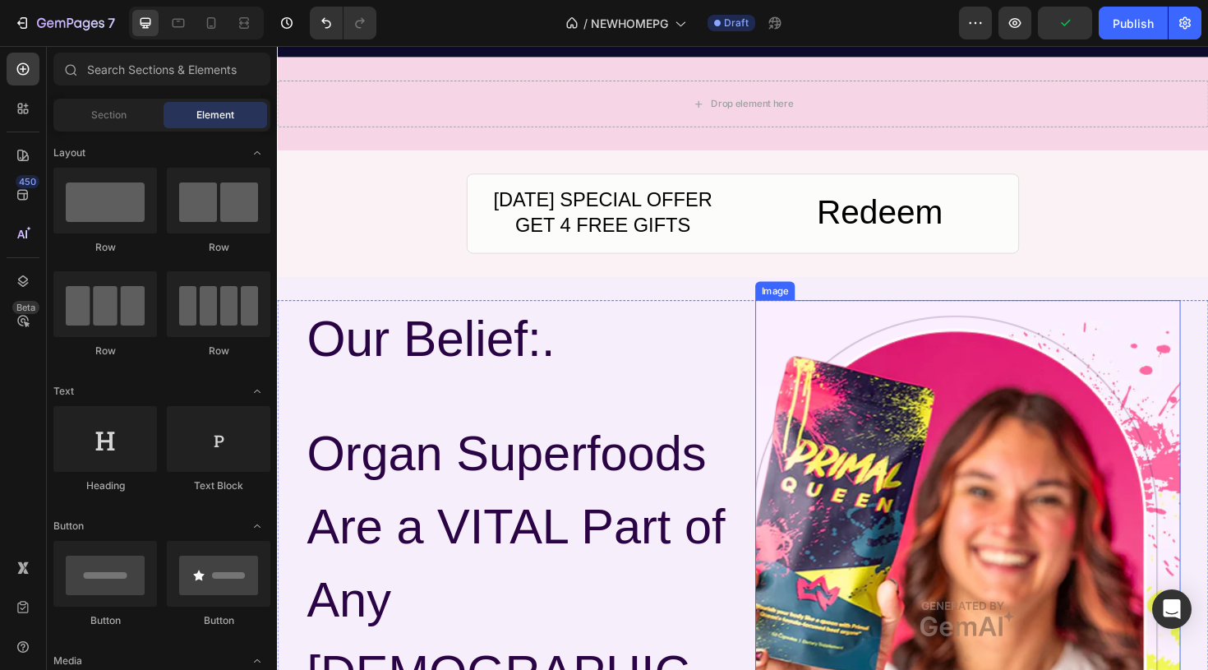
scroll to position [4213, 0]
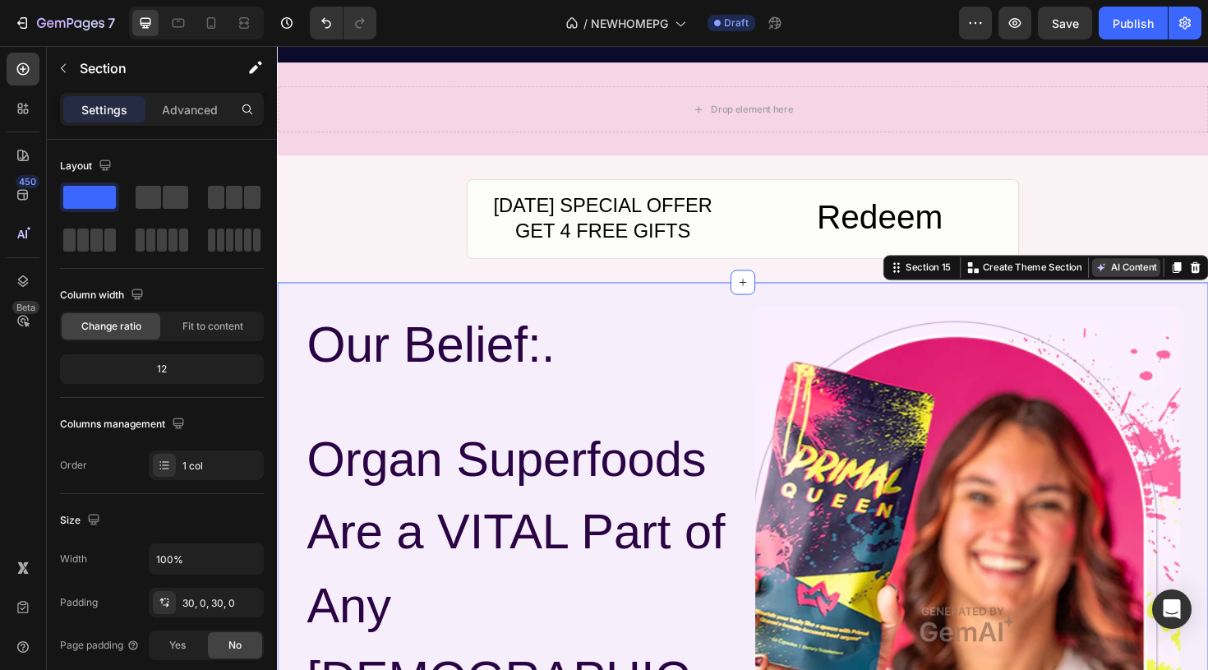
click at [1193, 290] on button "AI Content" at bounding box center [1176, 280] width 72 height 20
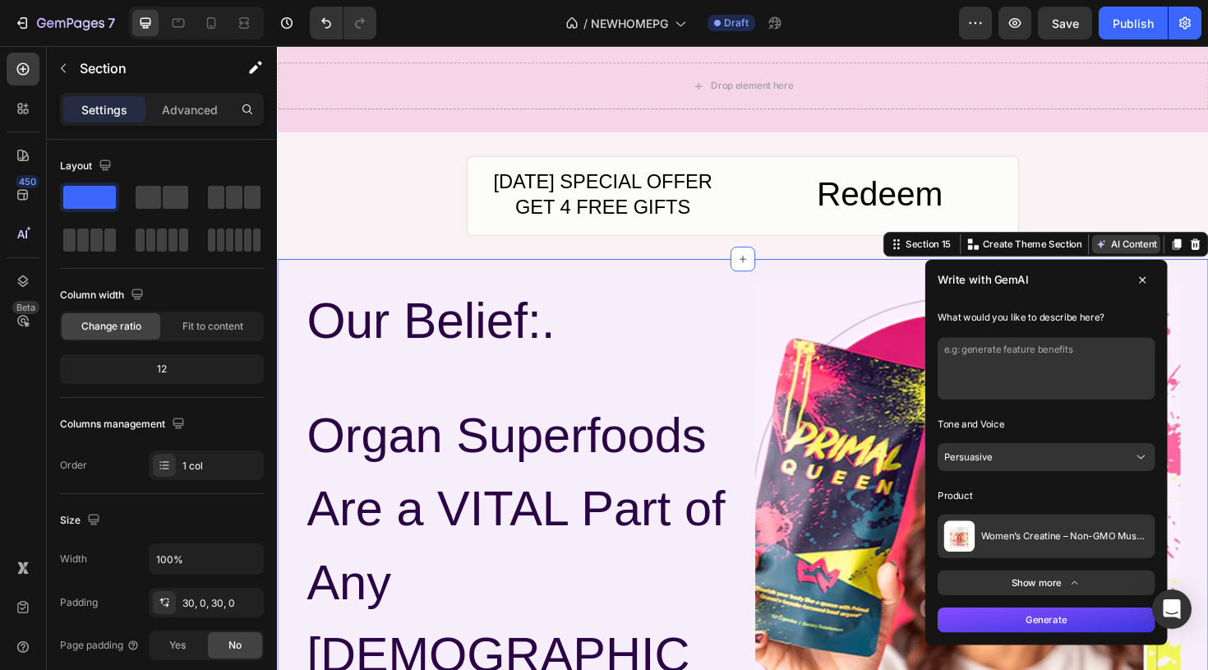
scroll to position [4363, 0]
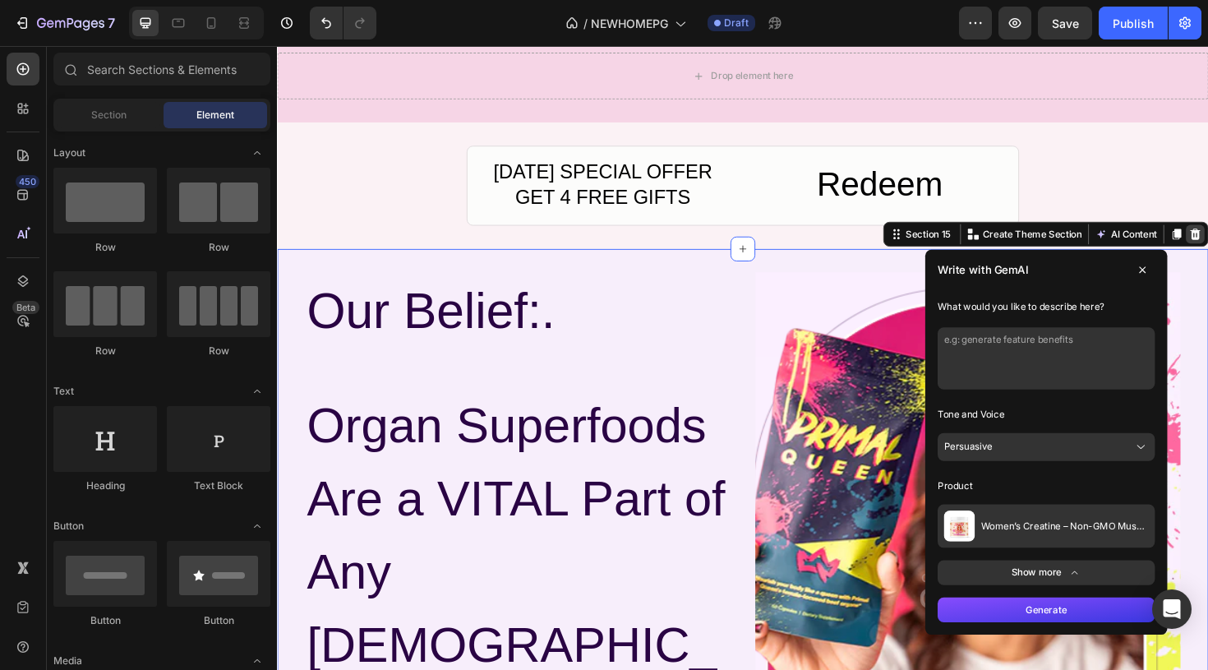
scroll to position [4154, 0]
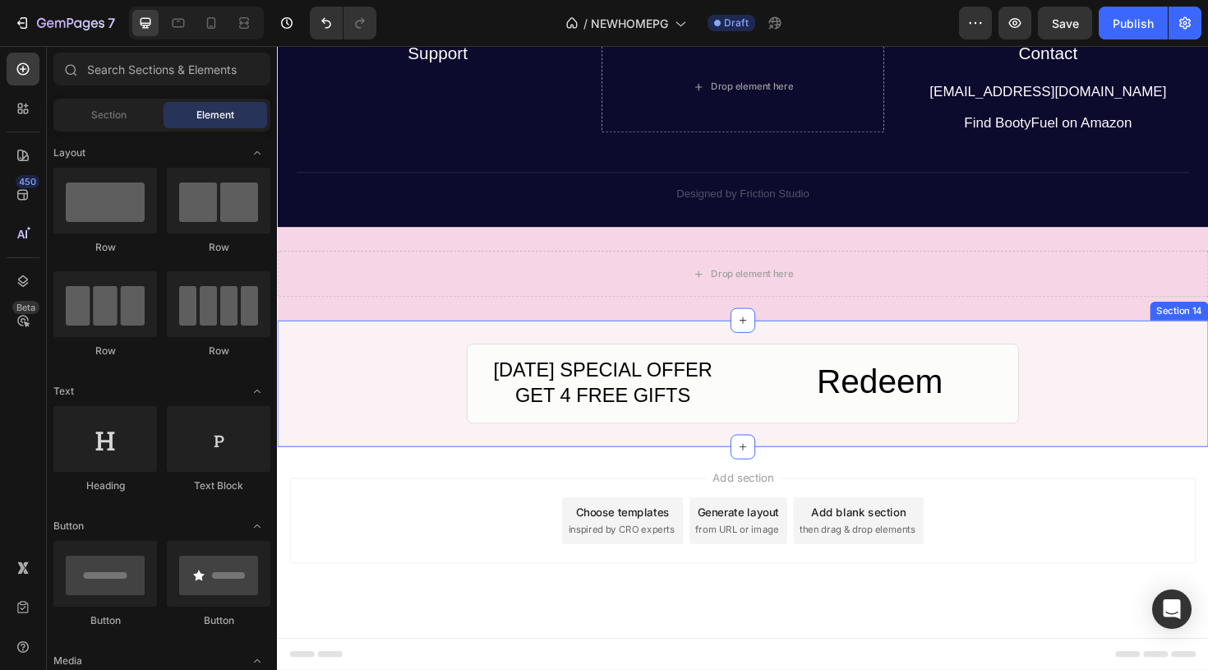
click at [1091, 417] on div "LABOR DAY SPECIAL OFFER GET 4 FREE GIFTS Text Block Redeem Button Row" at bounding box center [770, 403] width 986 height 85
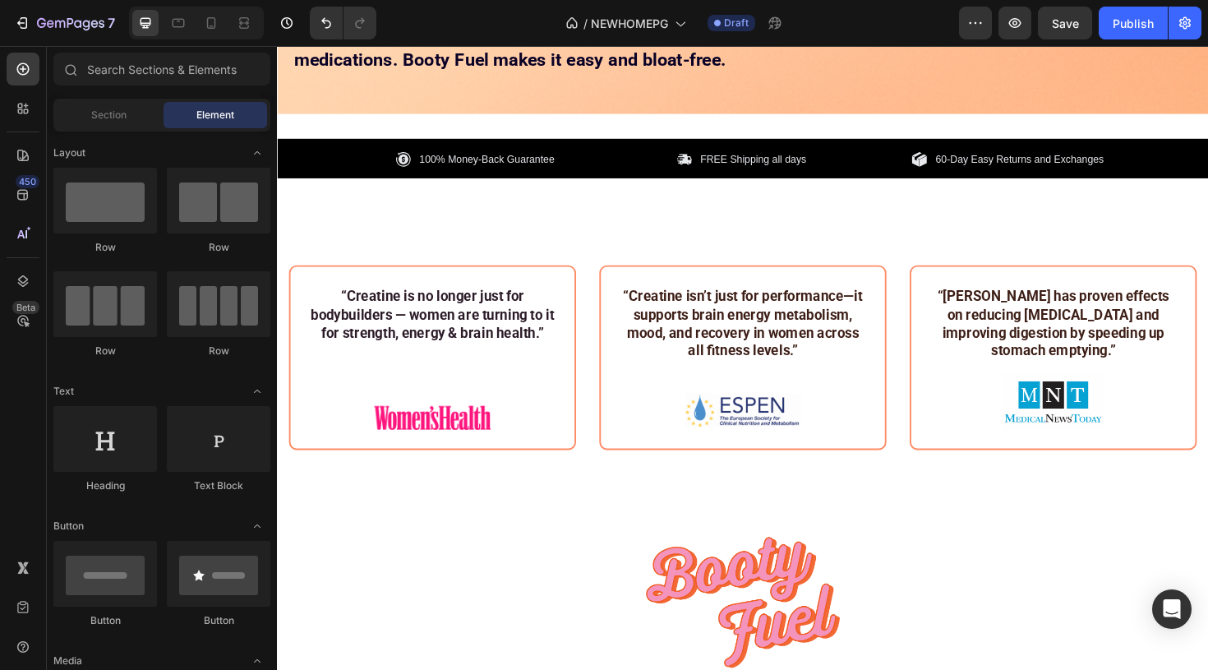
scroll to position [0, 0]
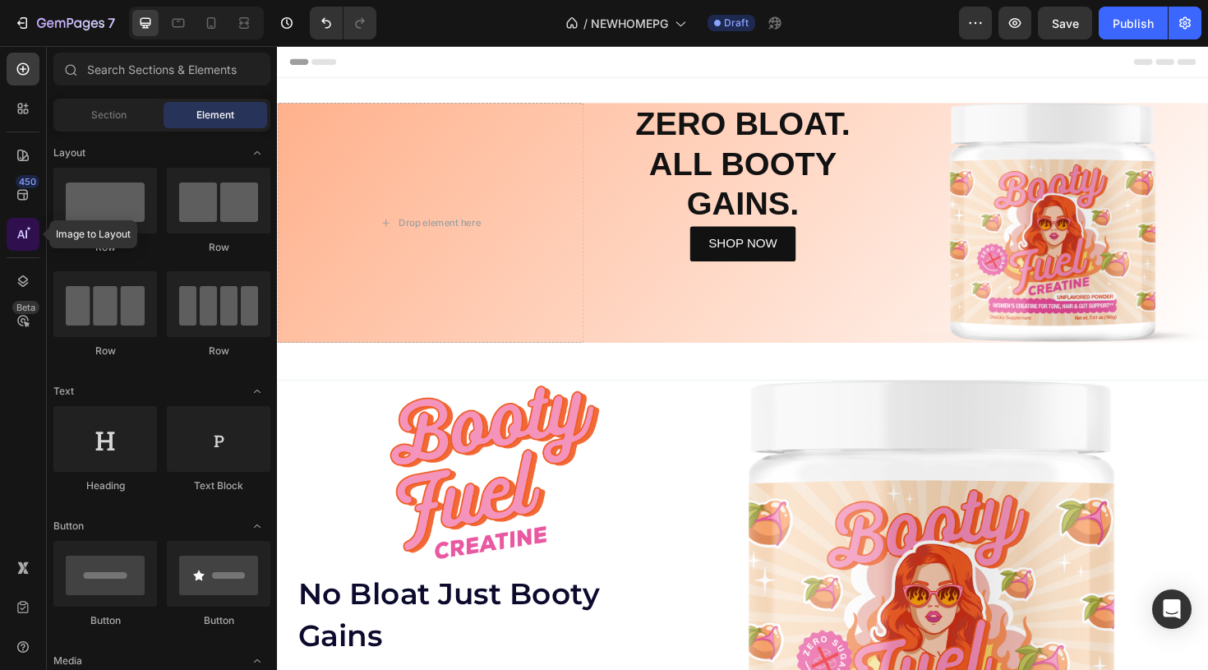
click at [16, 230] on icon at bounding box center [23, 234] width 16 height 16
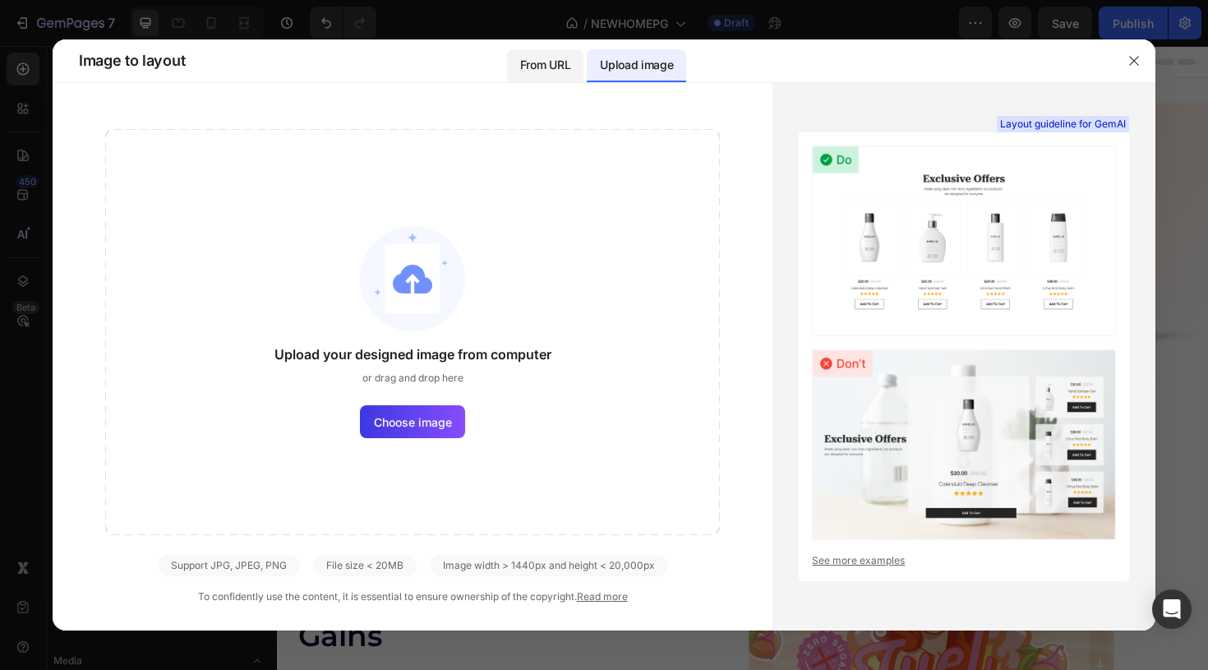
click at [549, 66] on p "From URL" at bounding box center [545, 65] width 50 height 20
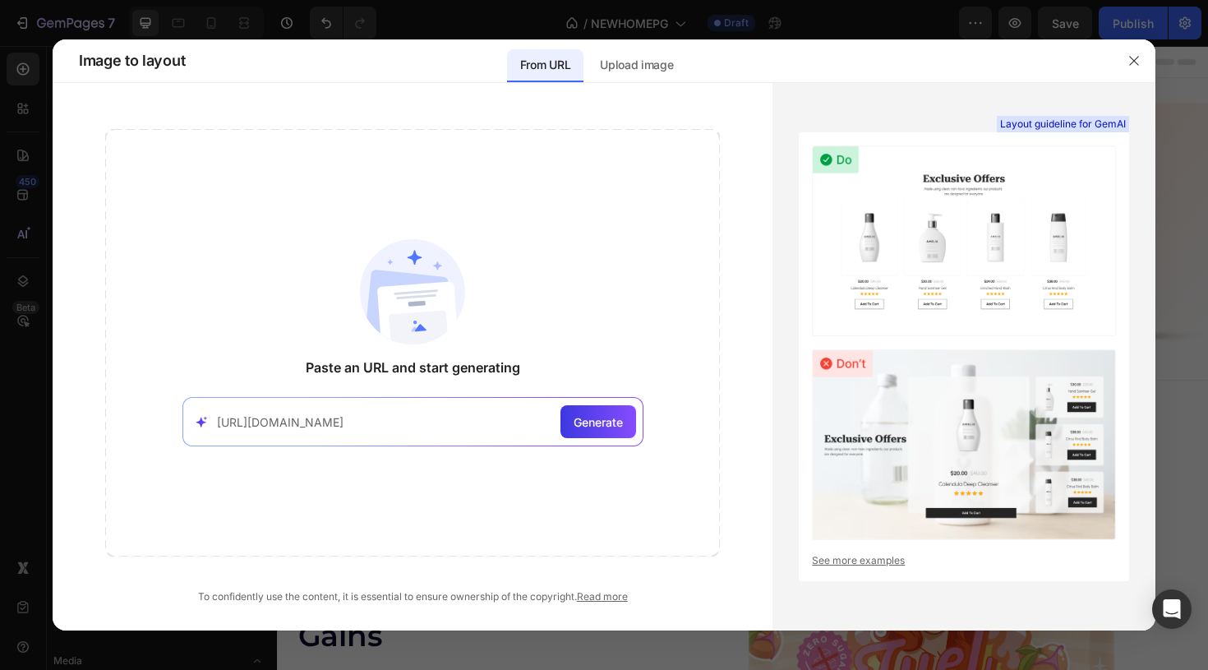
type input "https://ora.organic/"
click at [592, 436] on div "Generate" at bounding box center [598, 421] width 76 height 33
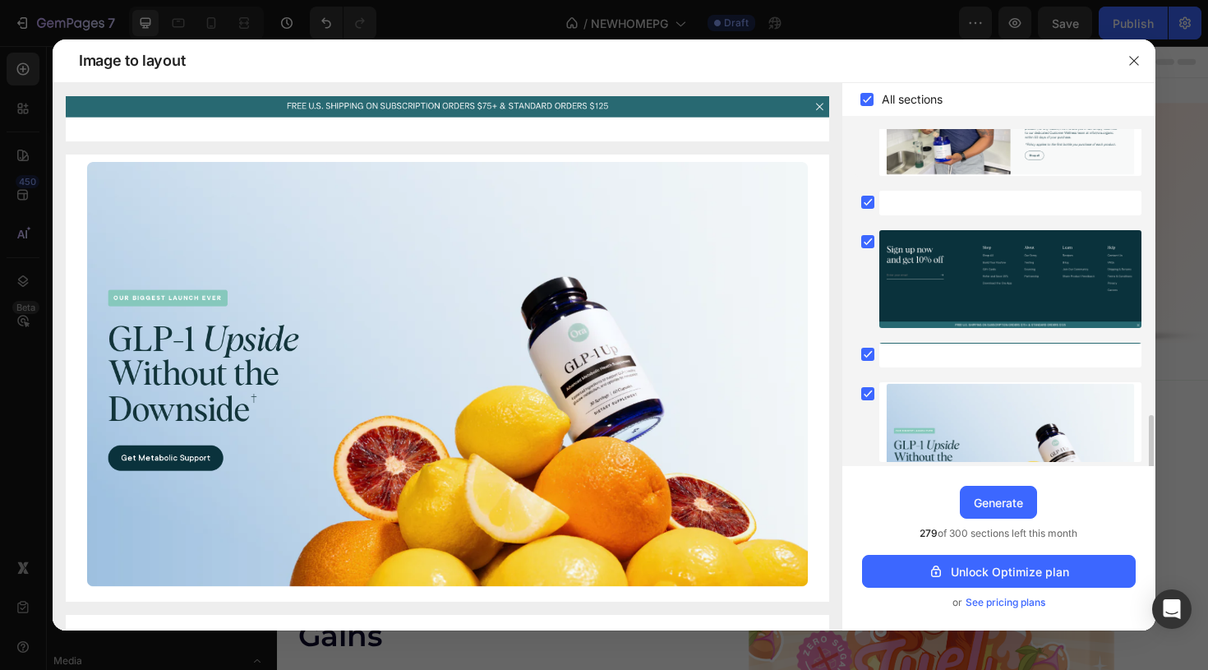
scroll to position [1576, 0]
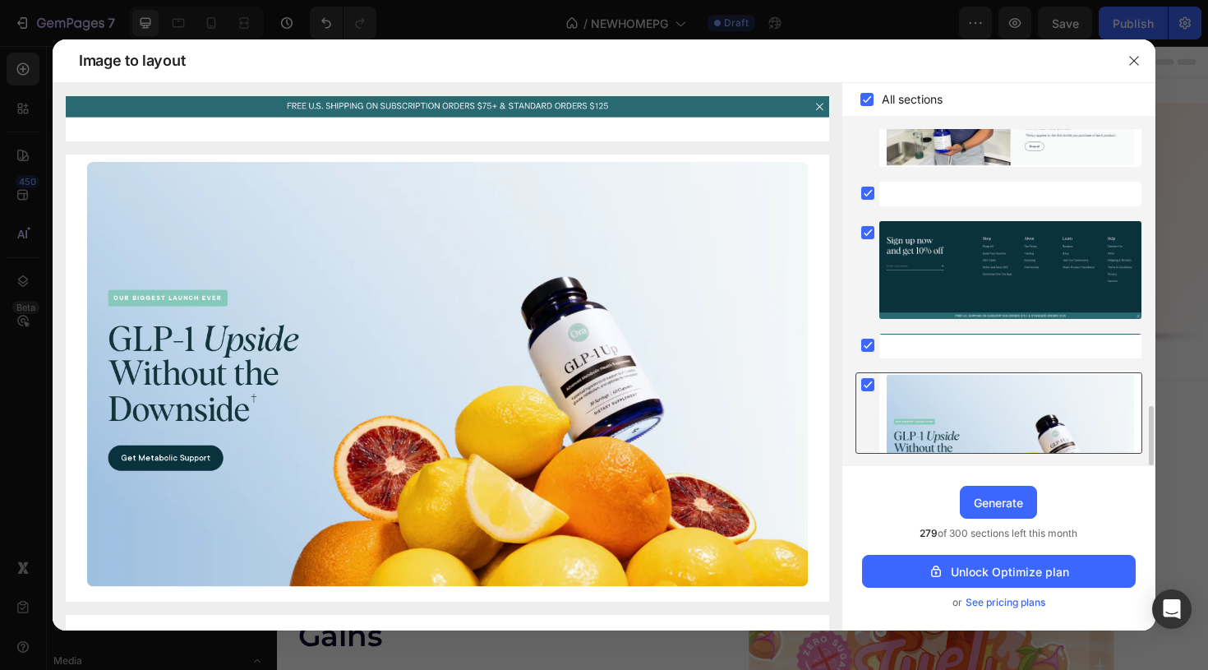
click at [869, 387] on rect at bounding box center [867, 384] width 13 height 13
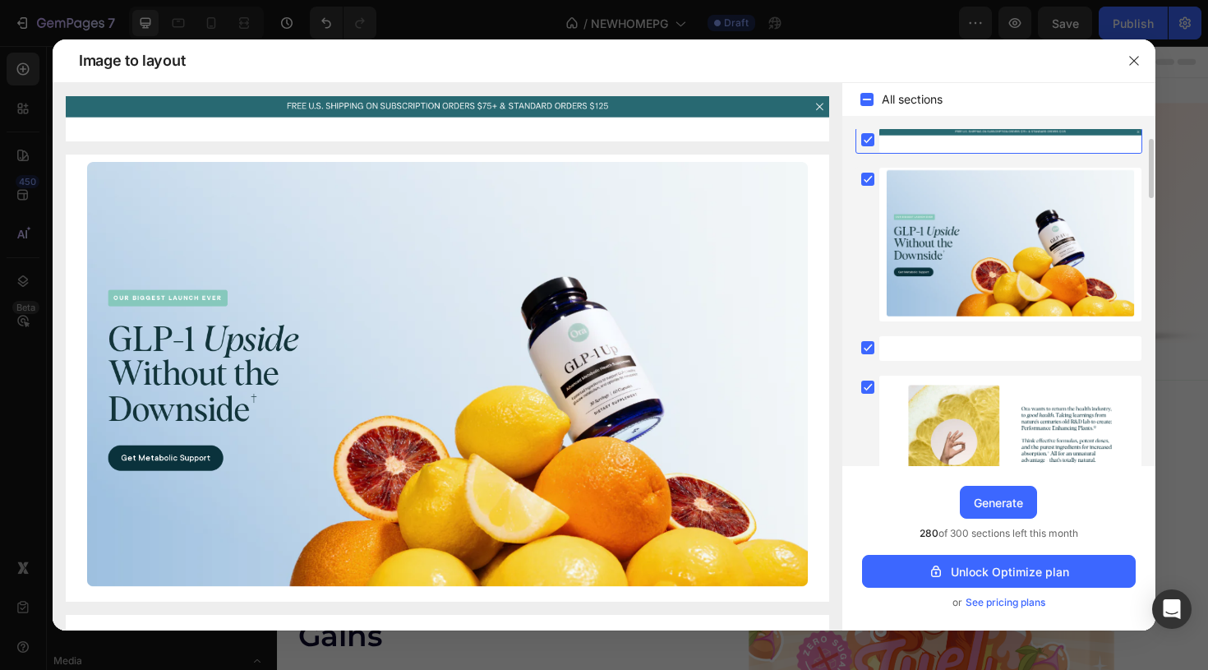
scroll to position [0, 0]
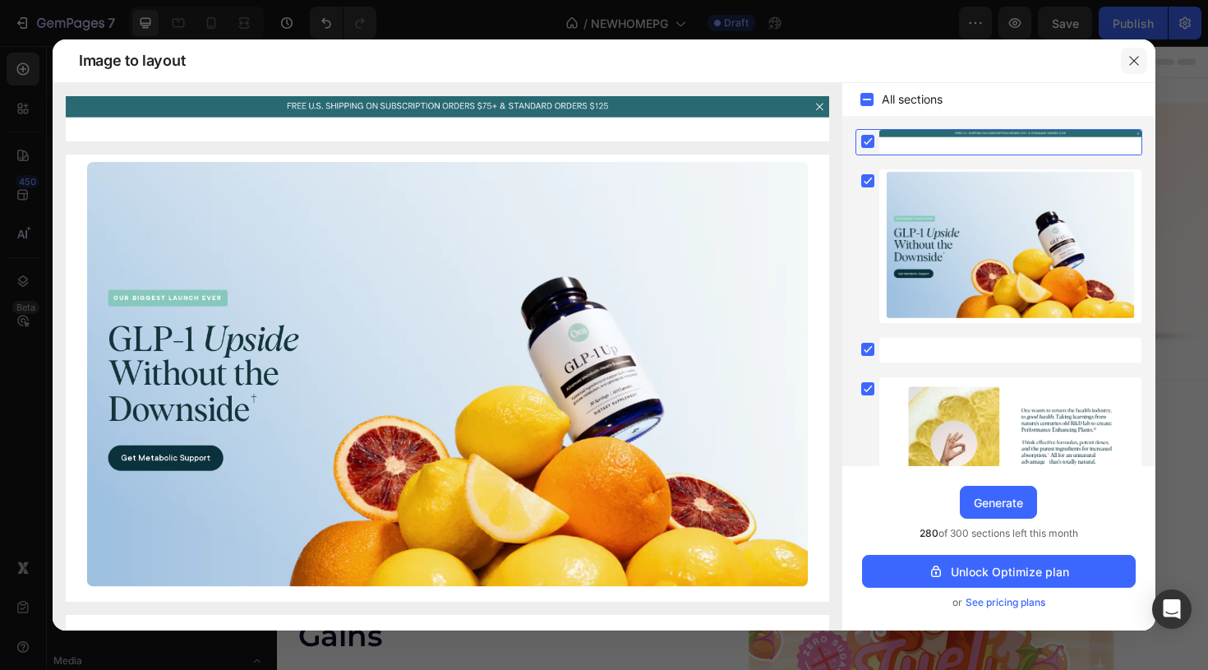
click at [1129, 61] on icon "button" at bounding box center [1134, 60] width 13 height 13
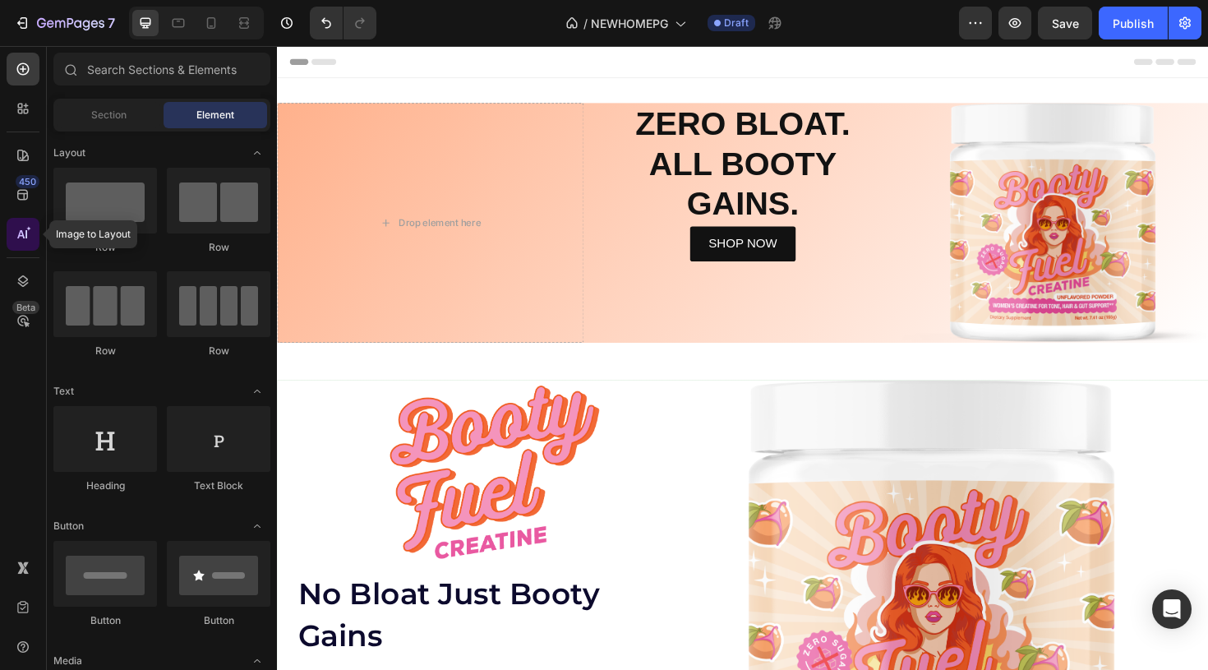
click at [22, 247] on div at bounding box center [23, 234] width 33 height 33
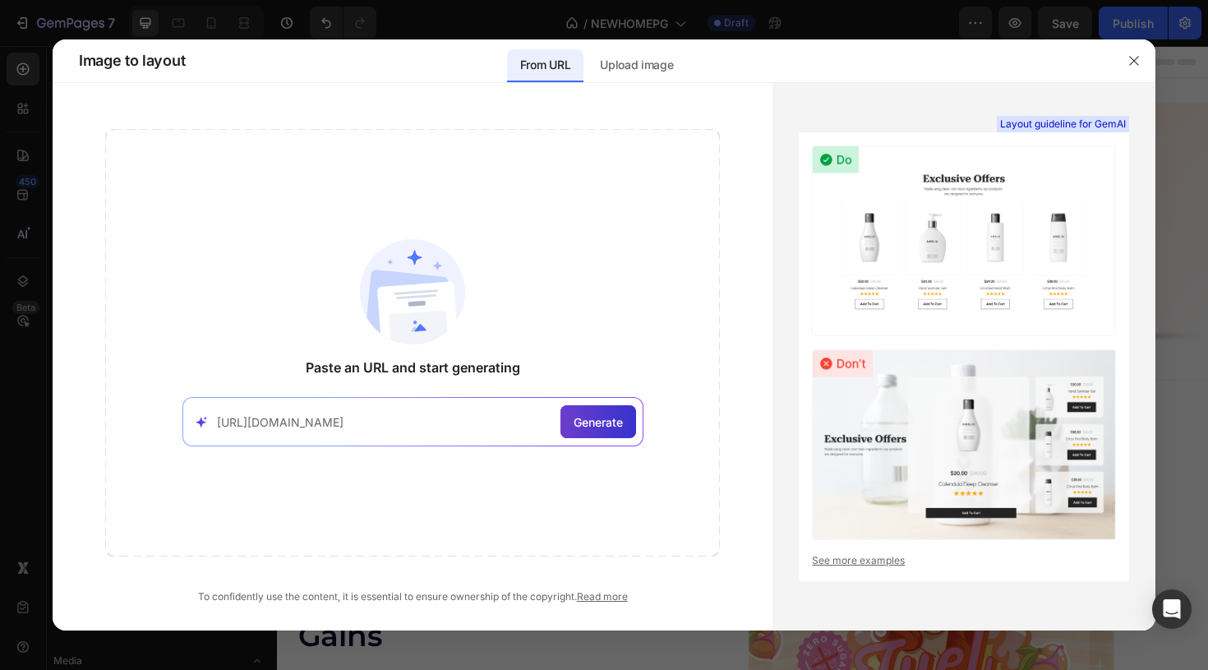
type input "https://primalqueen.com/pages/goddess"
click at [597, 431] on div "Generate" at bounding box center [598, 421] width 76 height 33
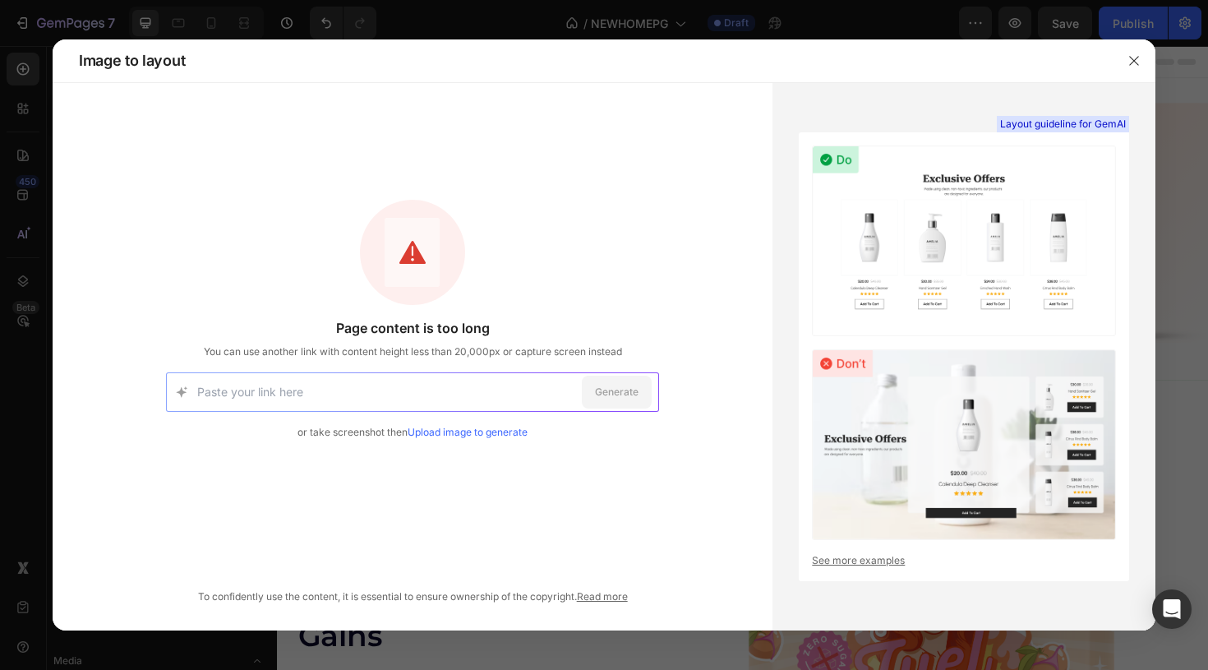
click at [463, 429] on link "Upload image to generate" at bounding box center [468, 432] width 120 height 12
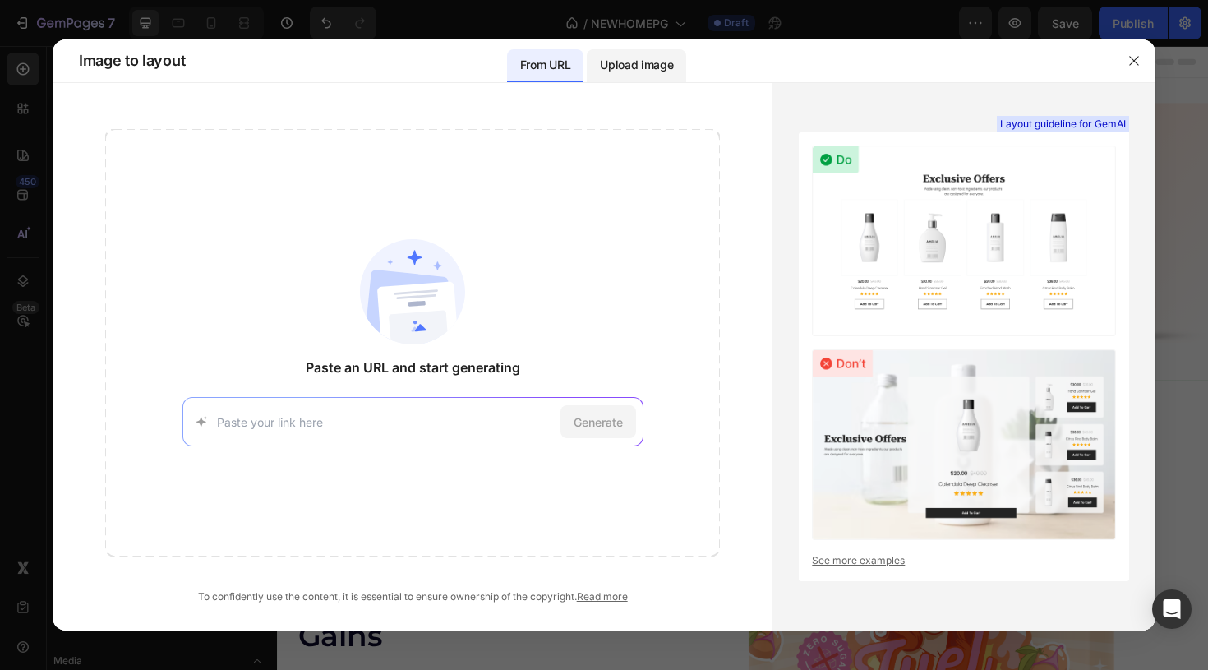
click at [638, 61] on p "Upload image" at bounding box center [636, 65] width 73 height 20
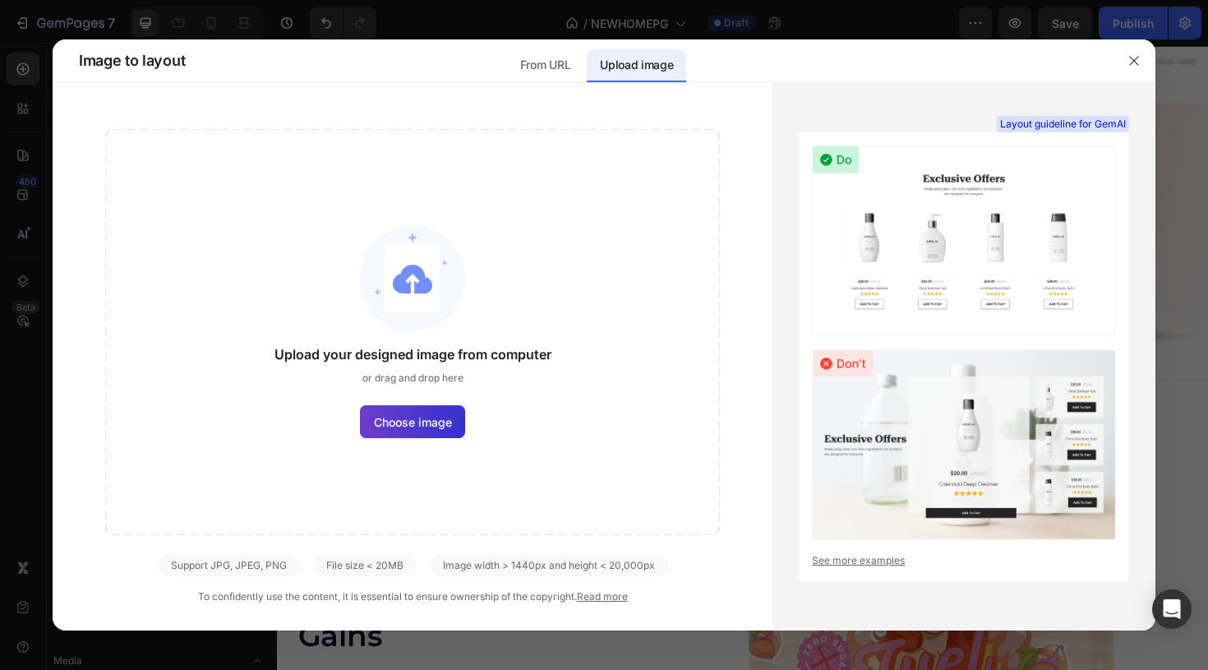
click at [436, 416] on span "Choose image" at bounding box center [413, 421] width 78 height 17
click at [0, 0] on input "Choose image" at bounding box center [0, 0] width 0 height 0
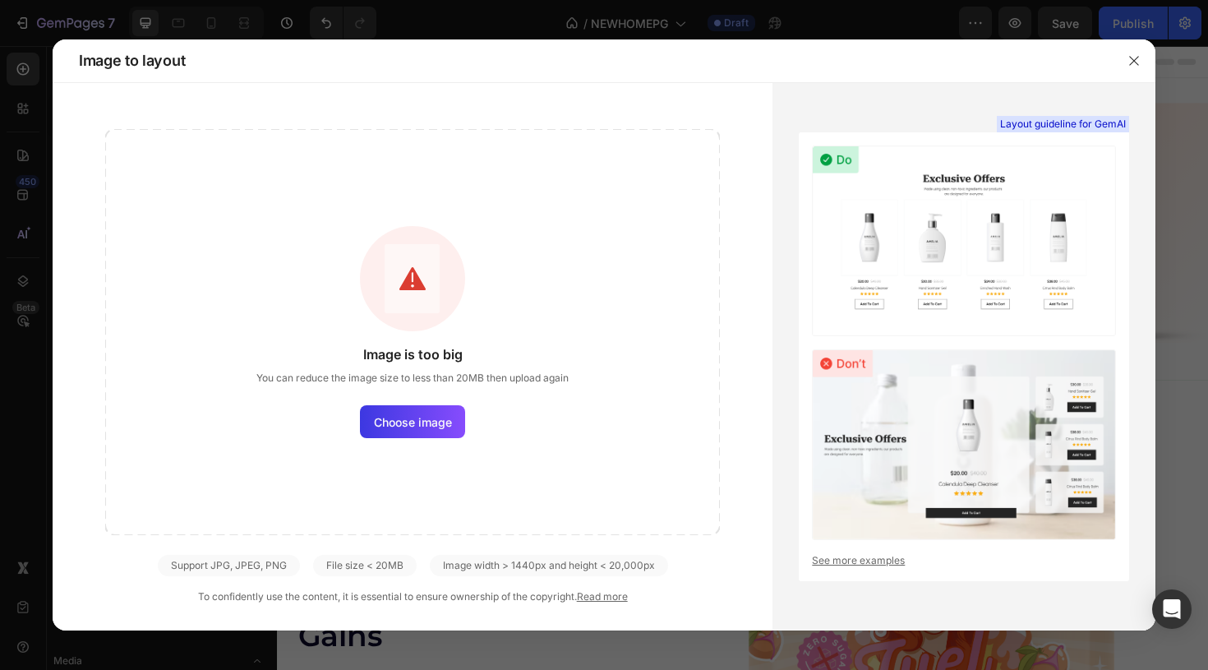
click at [1168, 334] on div at bounding box center [604, 335] width 1208 height 670
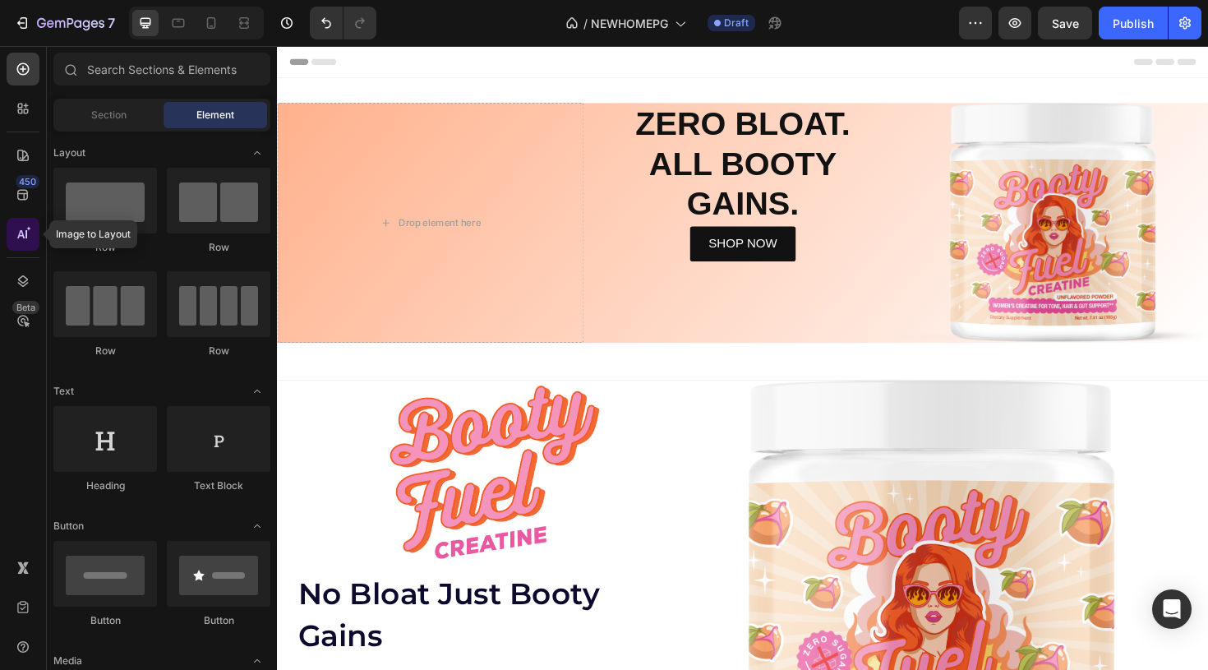
click at [33, 240] on div at bounding box center [23, 234] width 33 height 33
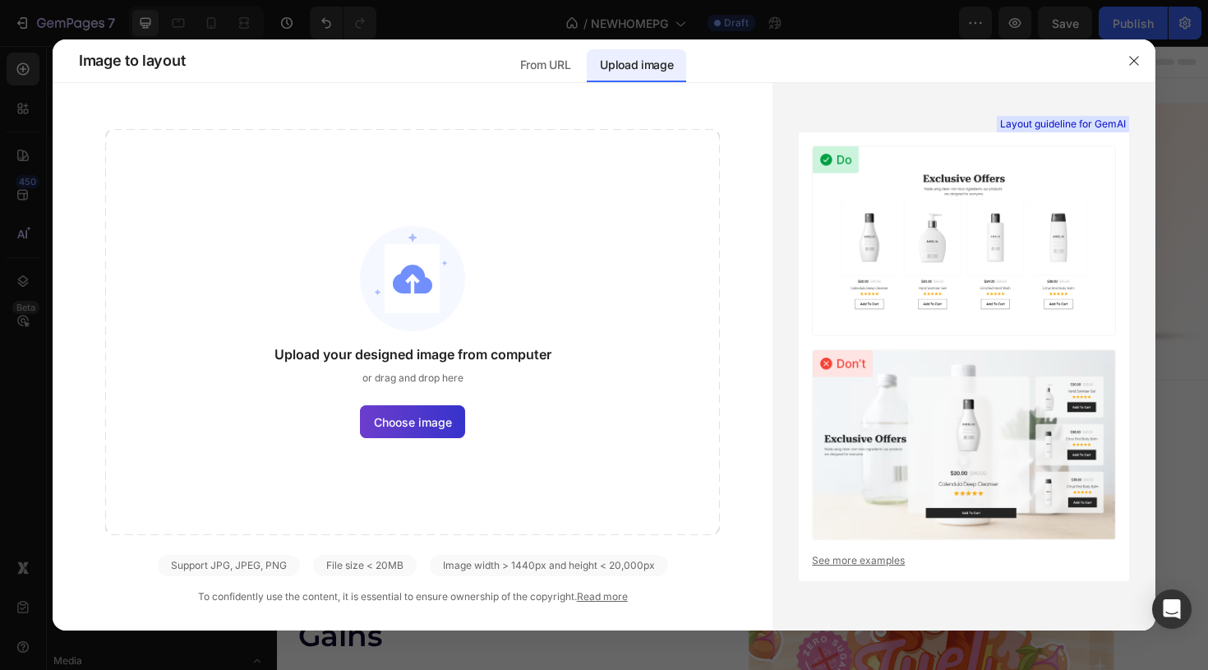
click at [406, 424] on span "Choose image" at bounding box center [413, 421] width 78 height 17
click at [0, 0] on input "Choose image" at bounding box center [0, 0] width 0 height 0
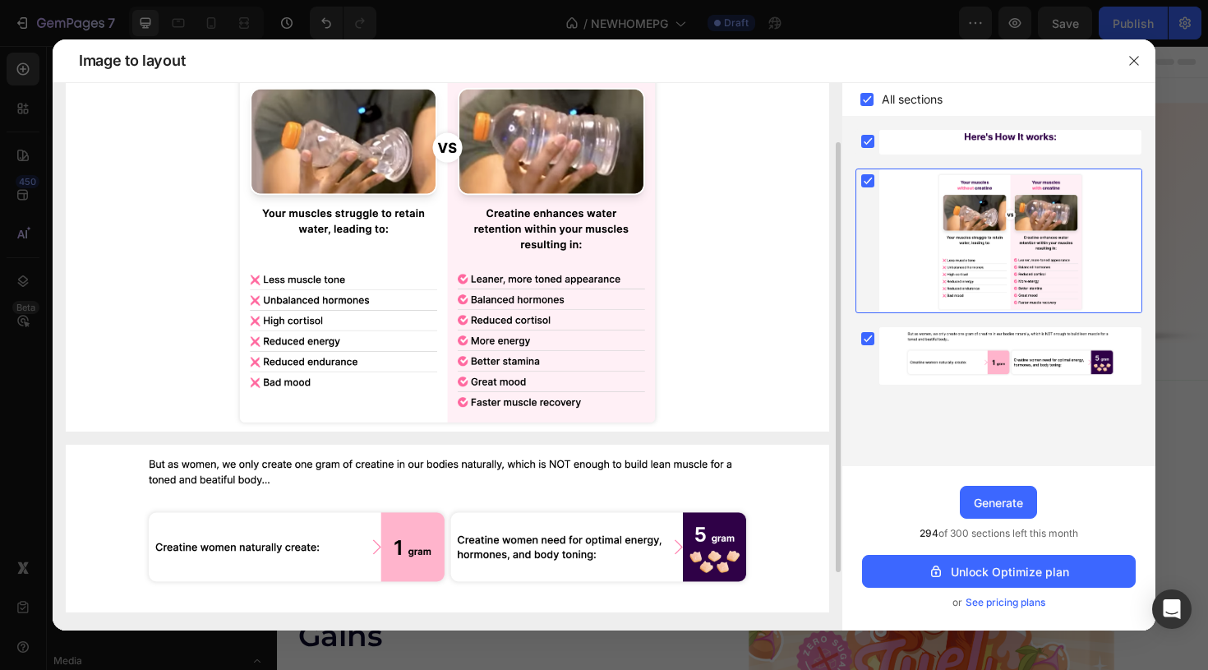
scroll to position [149, 0]
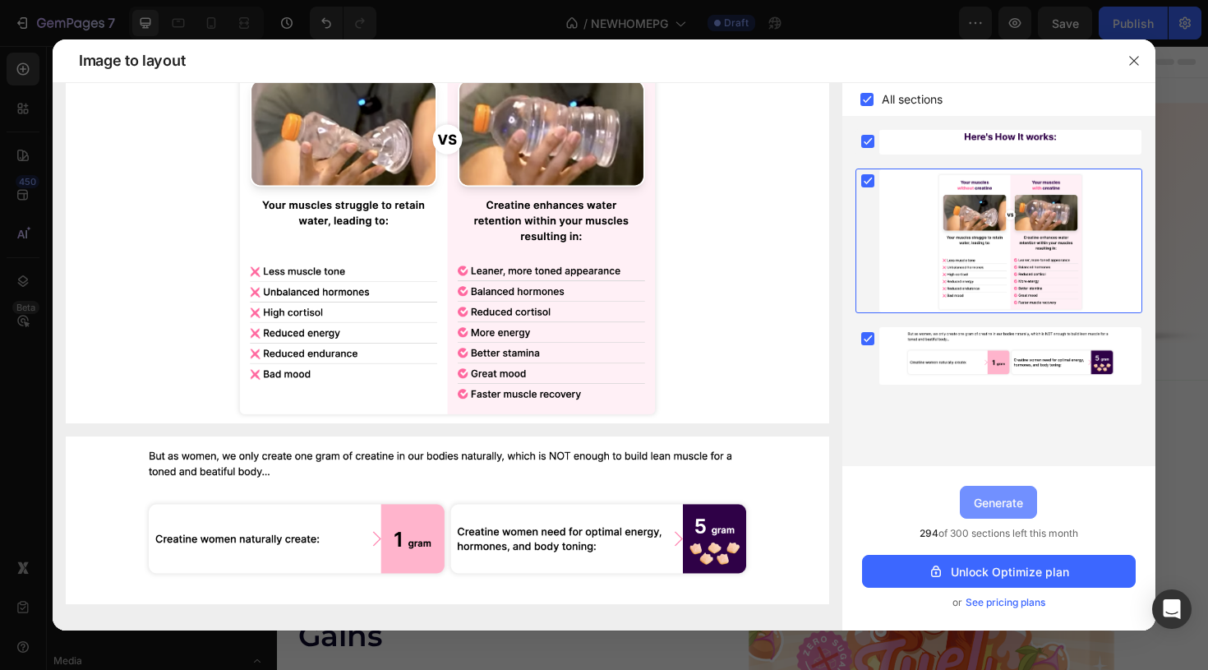
click at [995, 509] on div "Generate" at bounding box center [998, 502] width 49 height 17
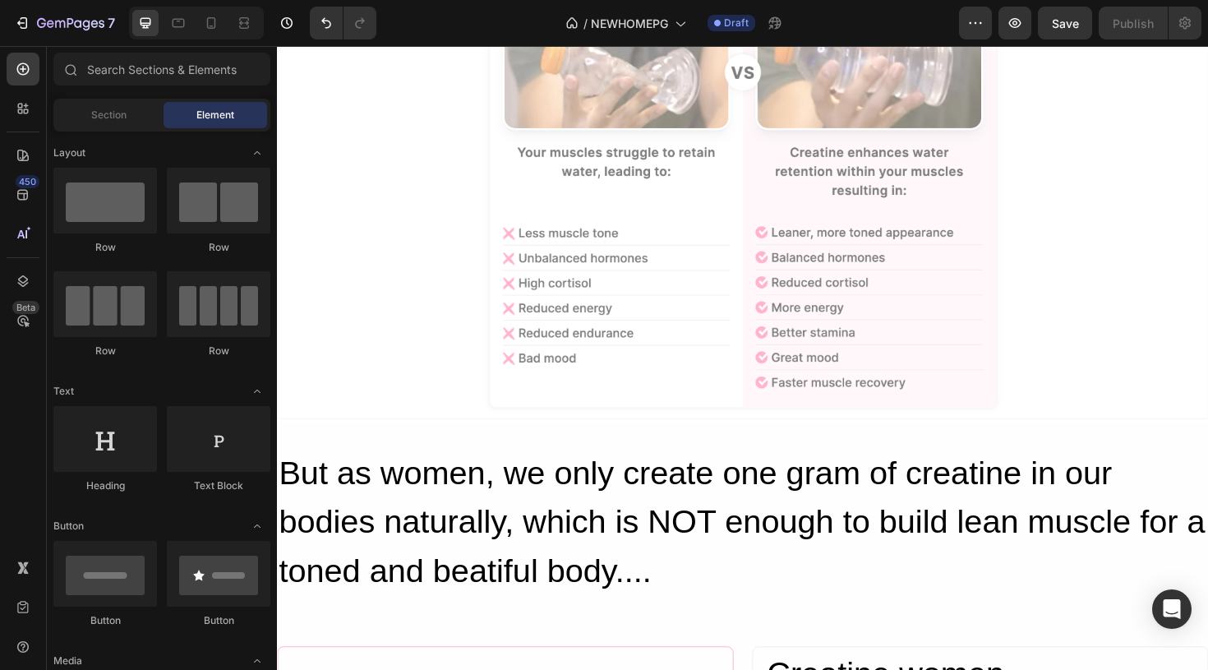
scroll to position [4729, 0]
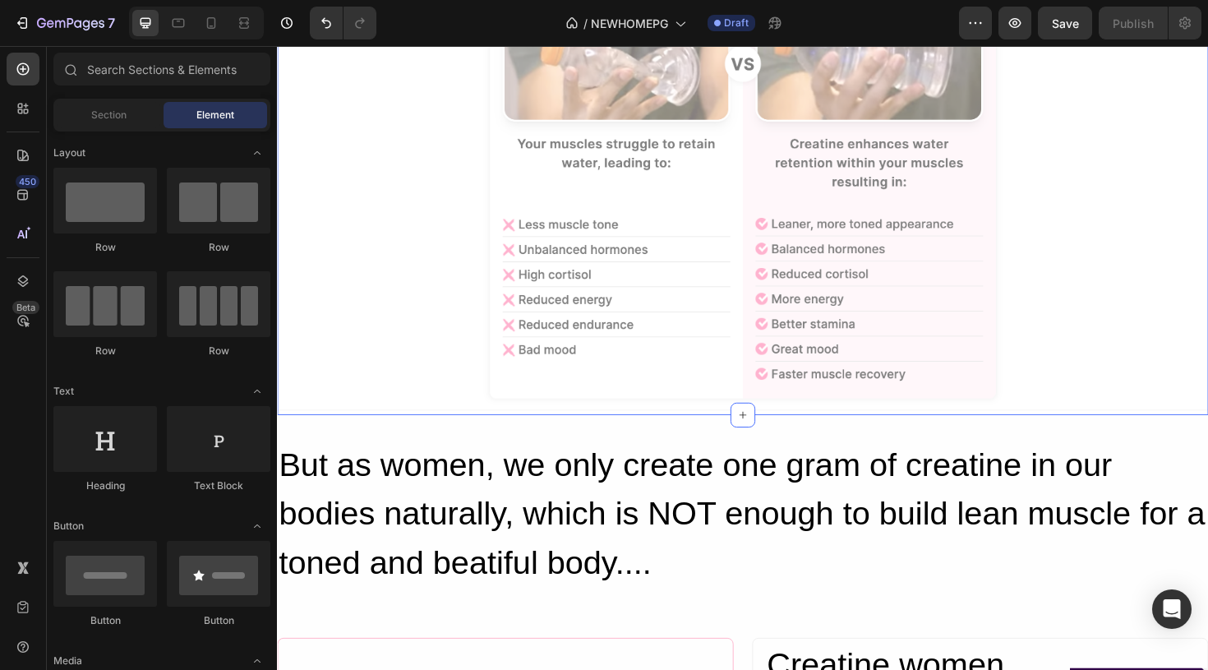
click at [890, 315] on div at bounding box center [770, 161] width 985 height 537
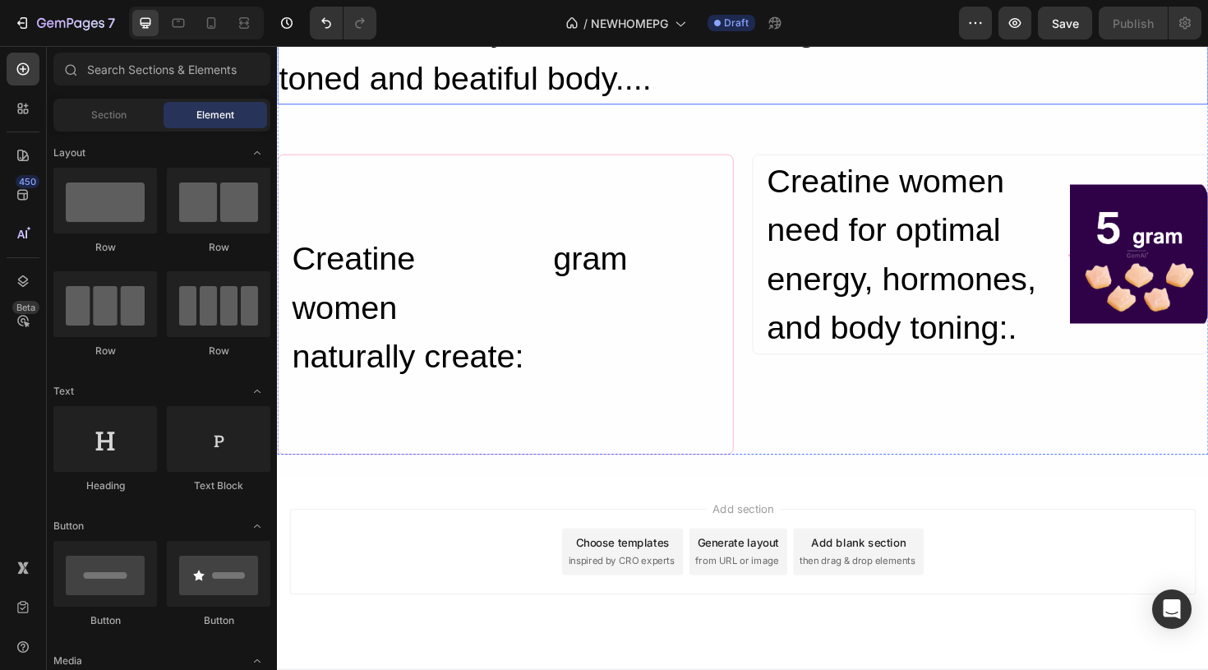
scroll to position [5273, 0]
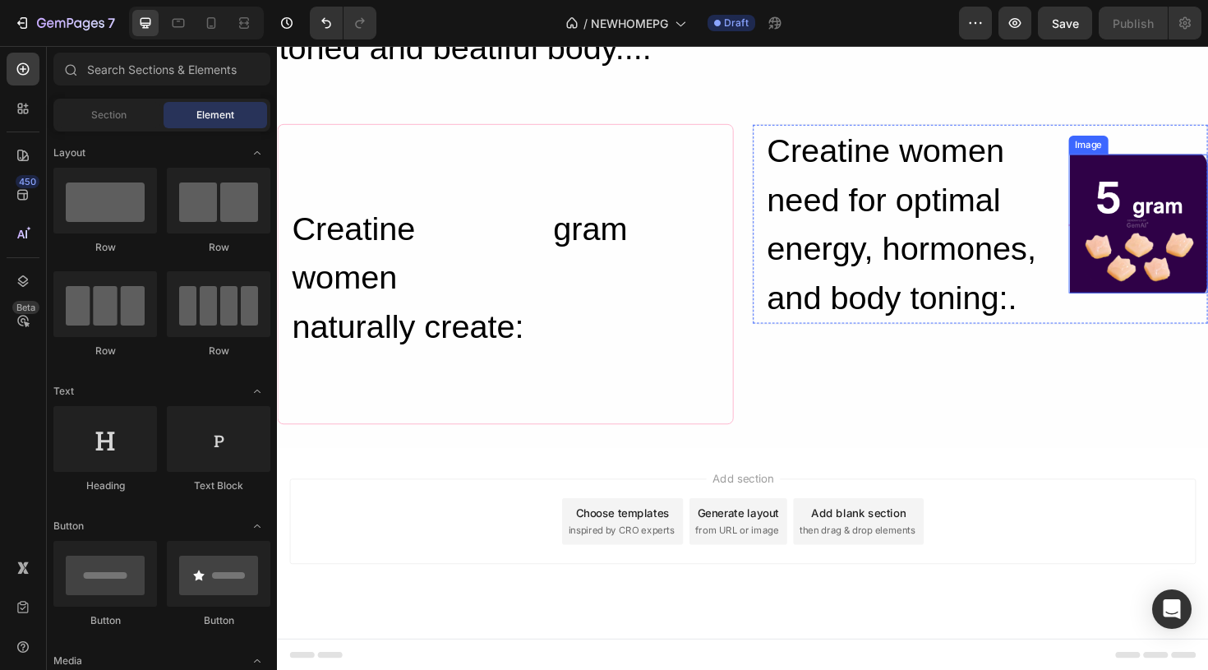
click at [1168, 270] on img at bounding box center [1188, 233] width 147 height 147
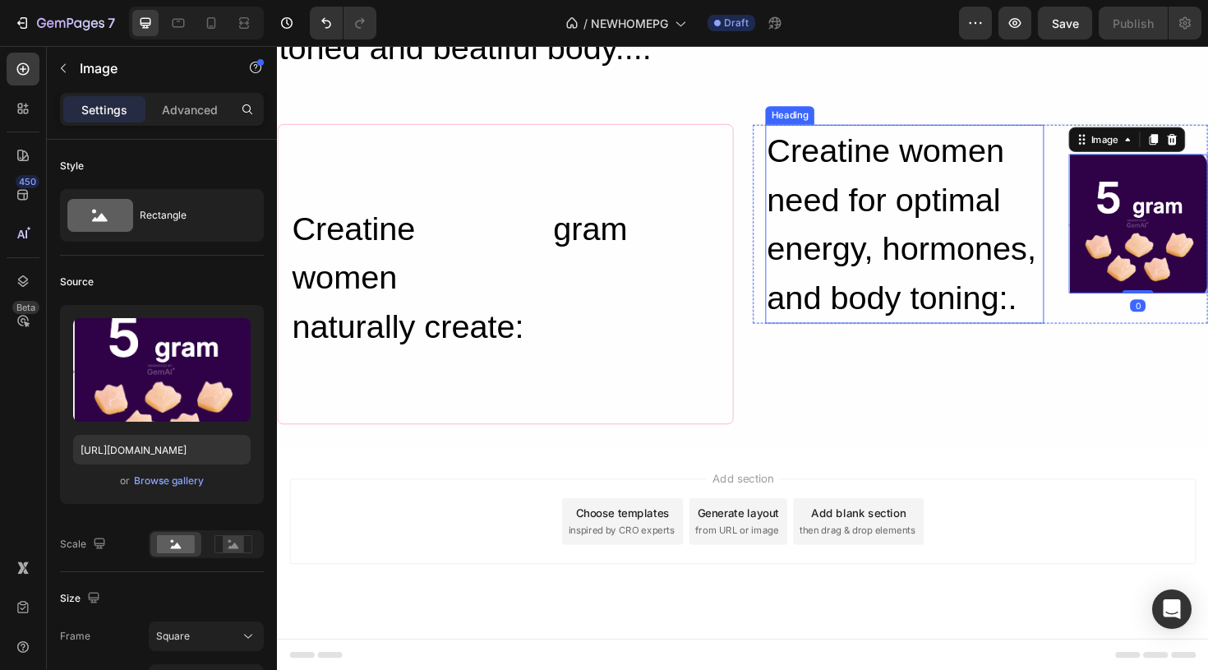
click at [955, 299] on h2 "Creatine women need for optimal energy, hormones, and body toning:." at bounding box center [941, 234] width 295 height 210
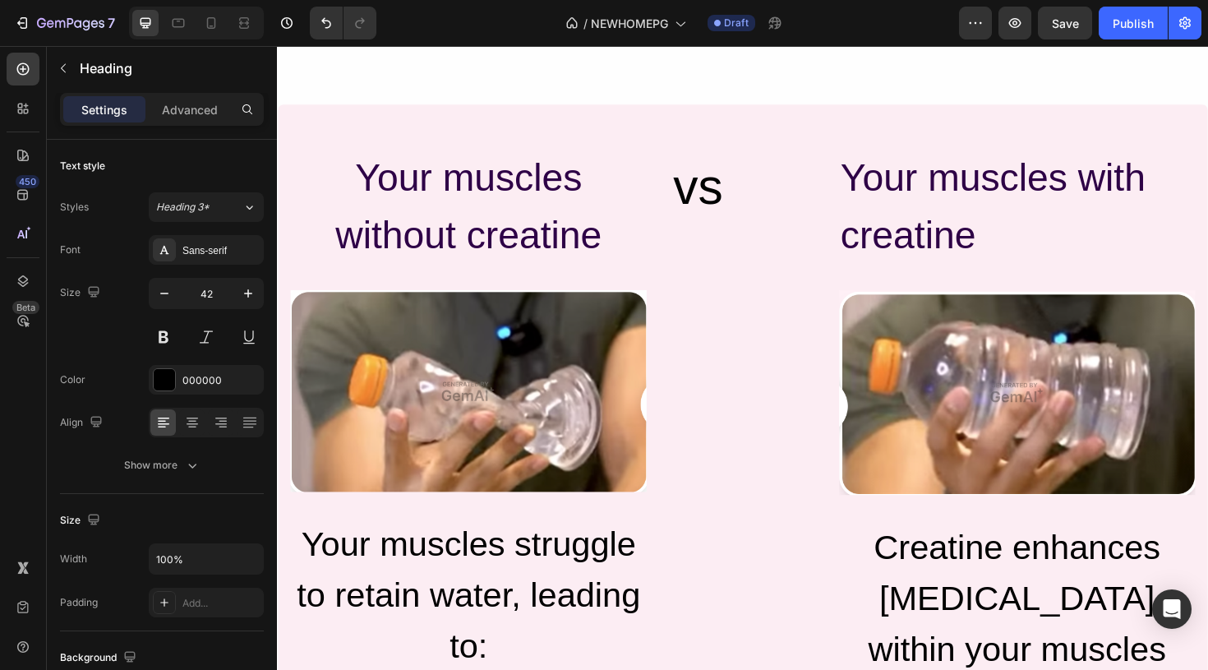
scroll to position [4532, 0]
